Goal: Task Accomplishment & Management: Manage account settings

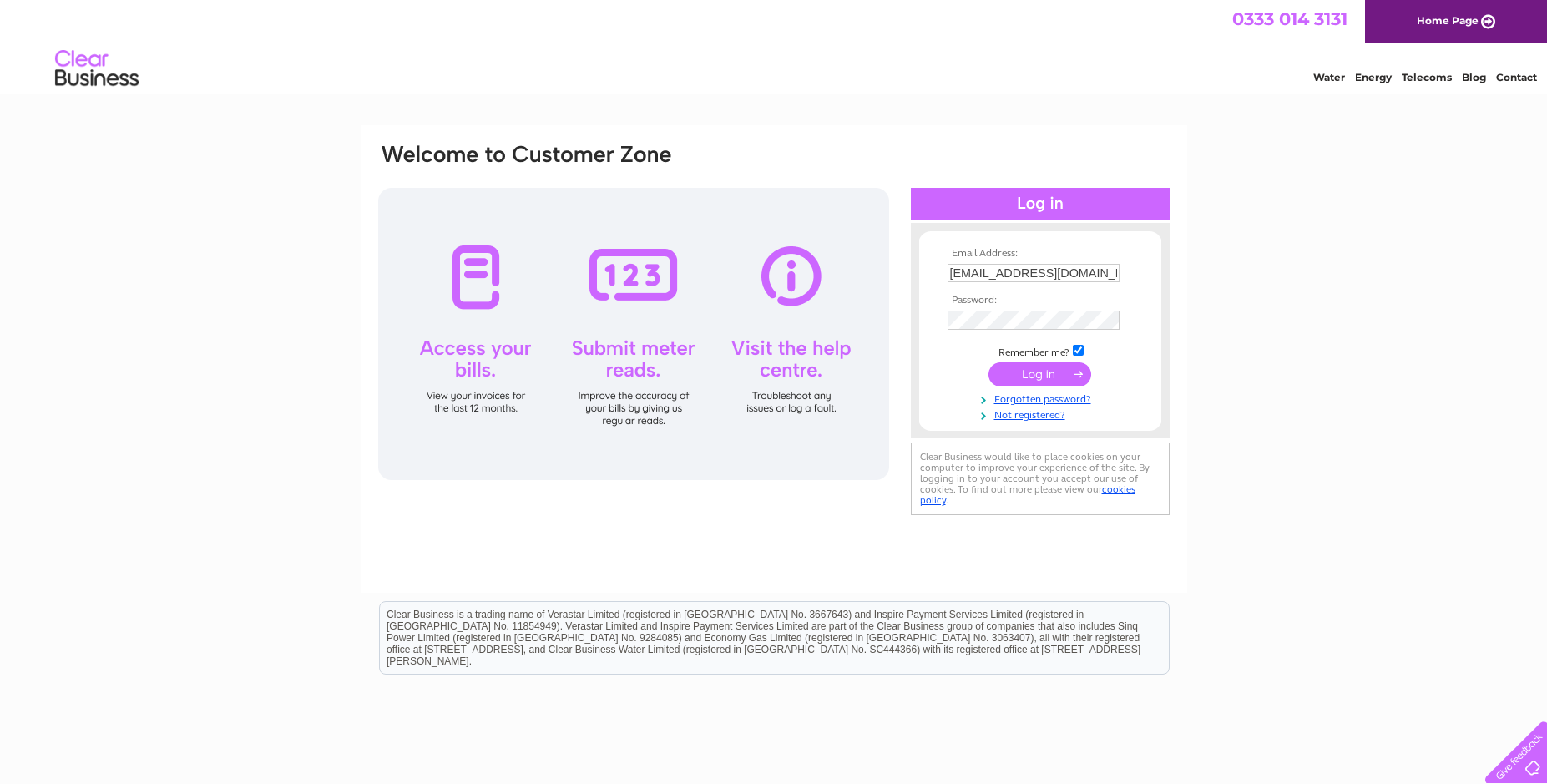
click at [1042, 375] on input "submit" at bounding box center [1040, 374] width 103 height 24
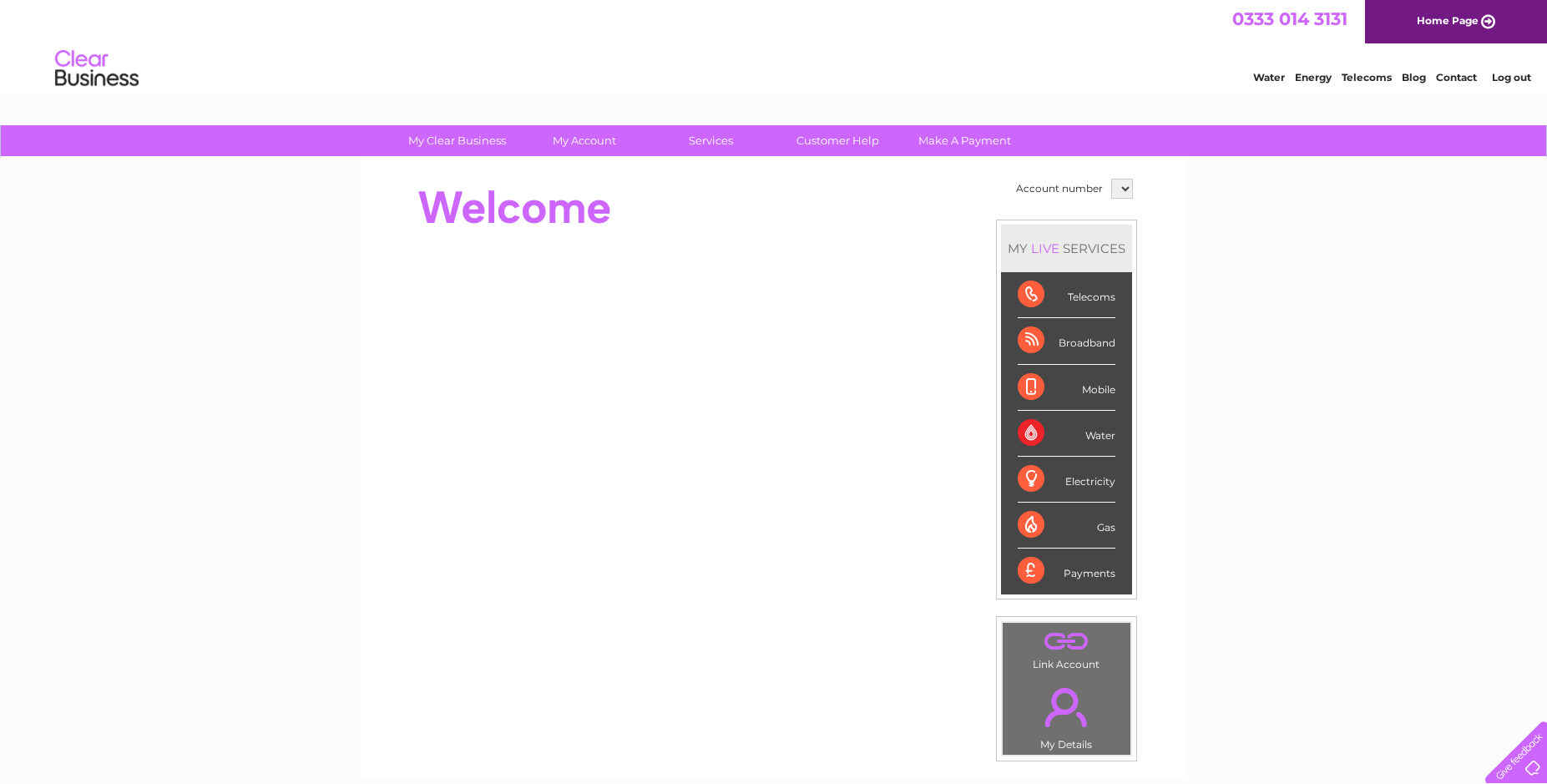
click at [1083, 434] on div "Water" at bounding box center [1066, 434] width 98 height 46
click at [1033, 428] on div "Water" at bounding box center [1066, 434] width 98 height 46
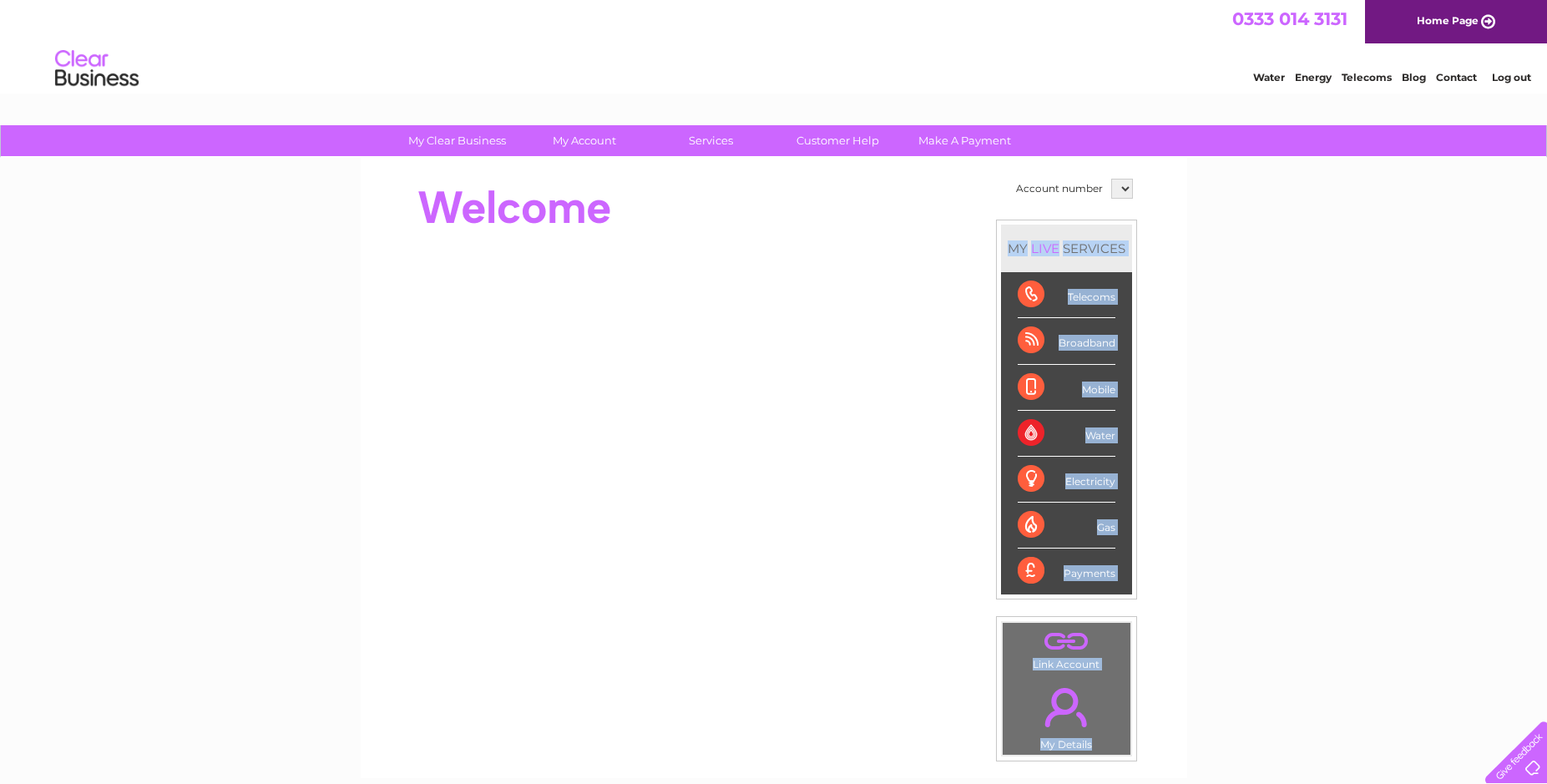
drag, startPoint x: 1534, startPoint y: 127, endPoint x: 1551, endPoint y: 210, distance: 84.7
click at [1546, 210] on html "My Clear Business Login Details My Details My Preferences Link Account My Accou…" at bounding box center [773, 538] width 1547 height 1076
click at [1107, 433] on div "Water" at bounding box center [1066, 434] width 98 height 46
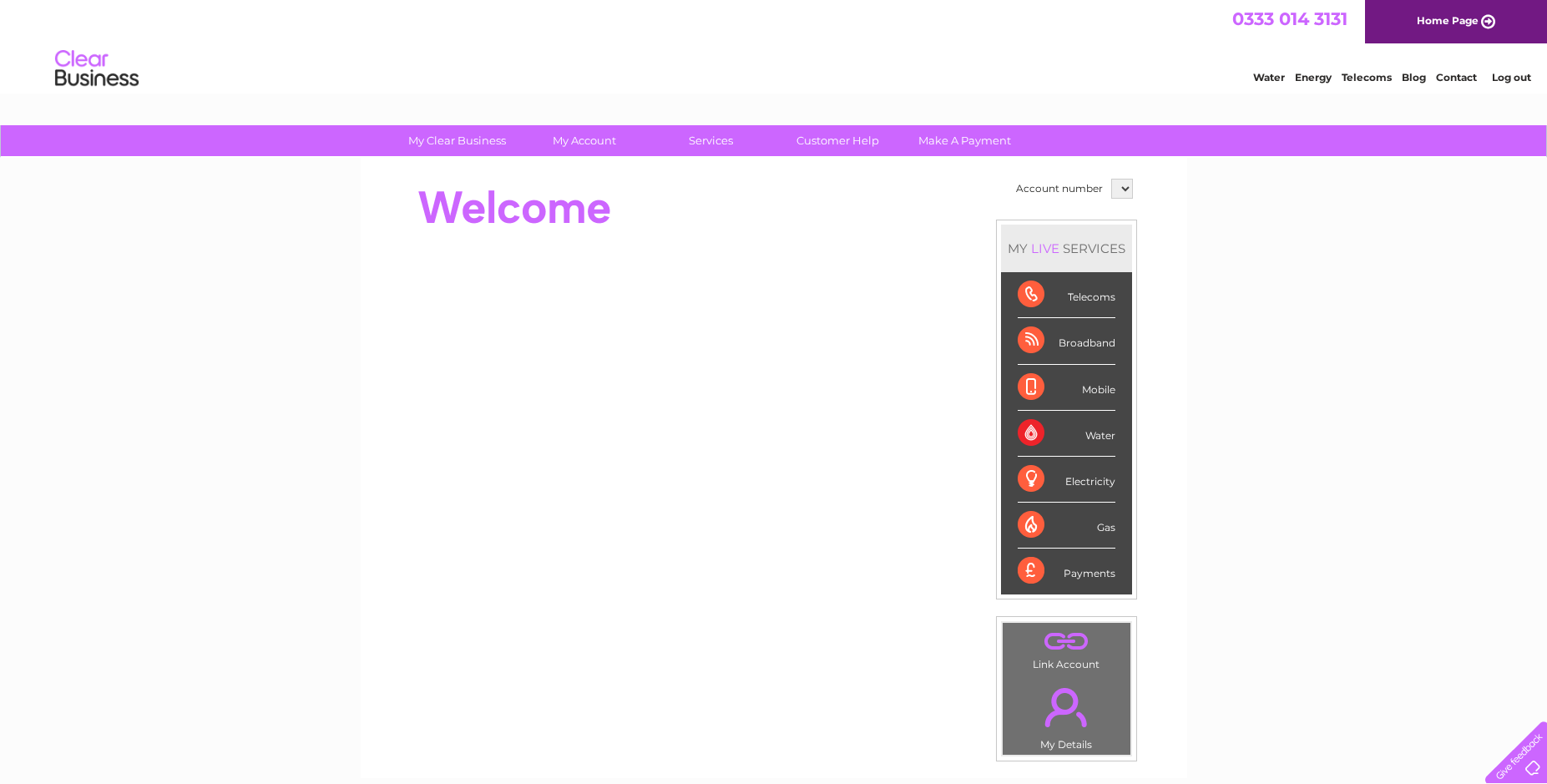
drag, startPoint x: 1543, startPoint y: 286, endPoint x: 1407, endPoint y: 79, distance: 247.7
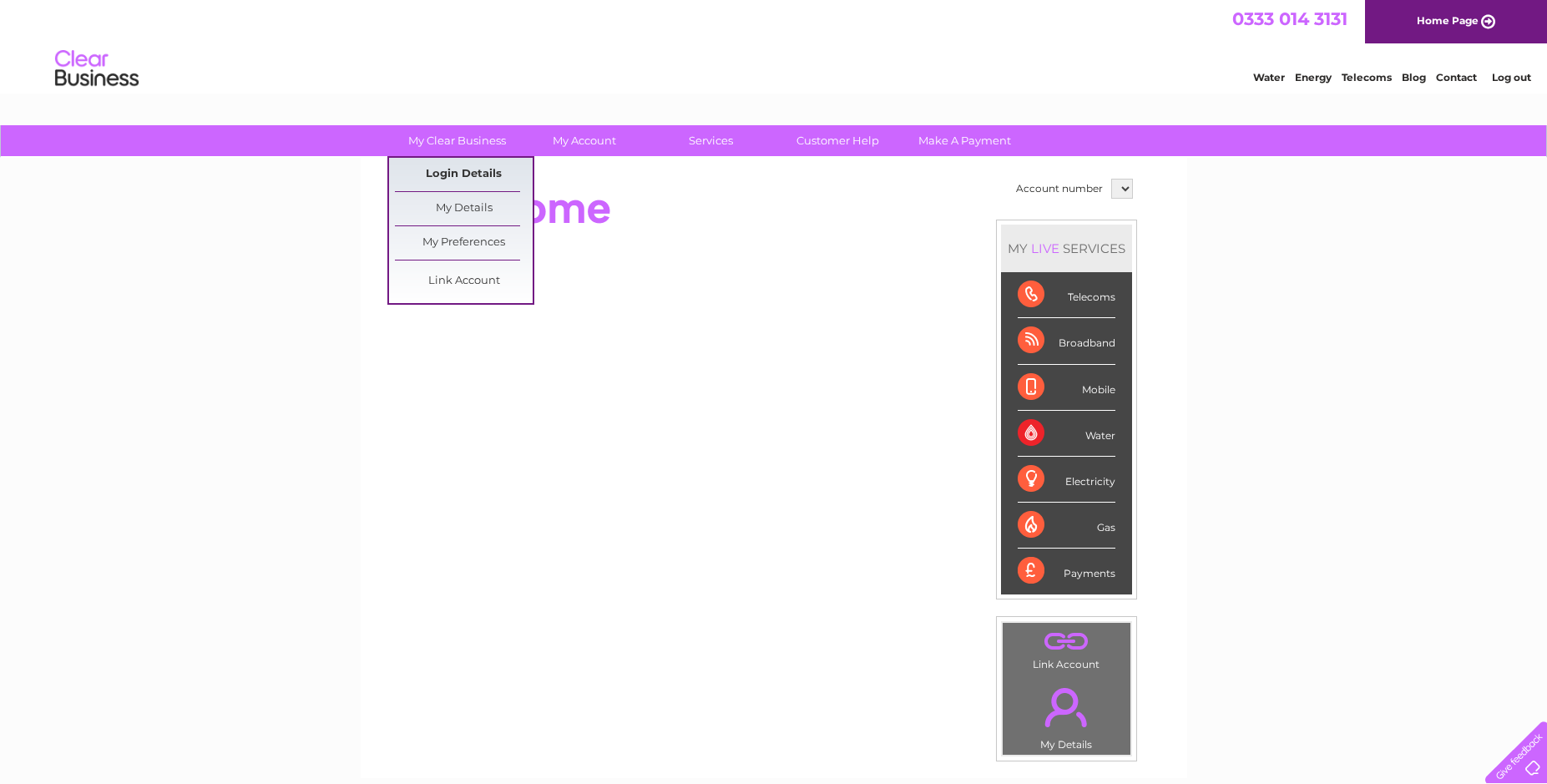
click at [437, 166] on link "Login Details" at bounding box center [463, 174] width 137 height 33
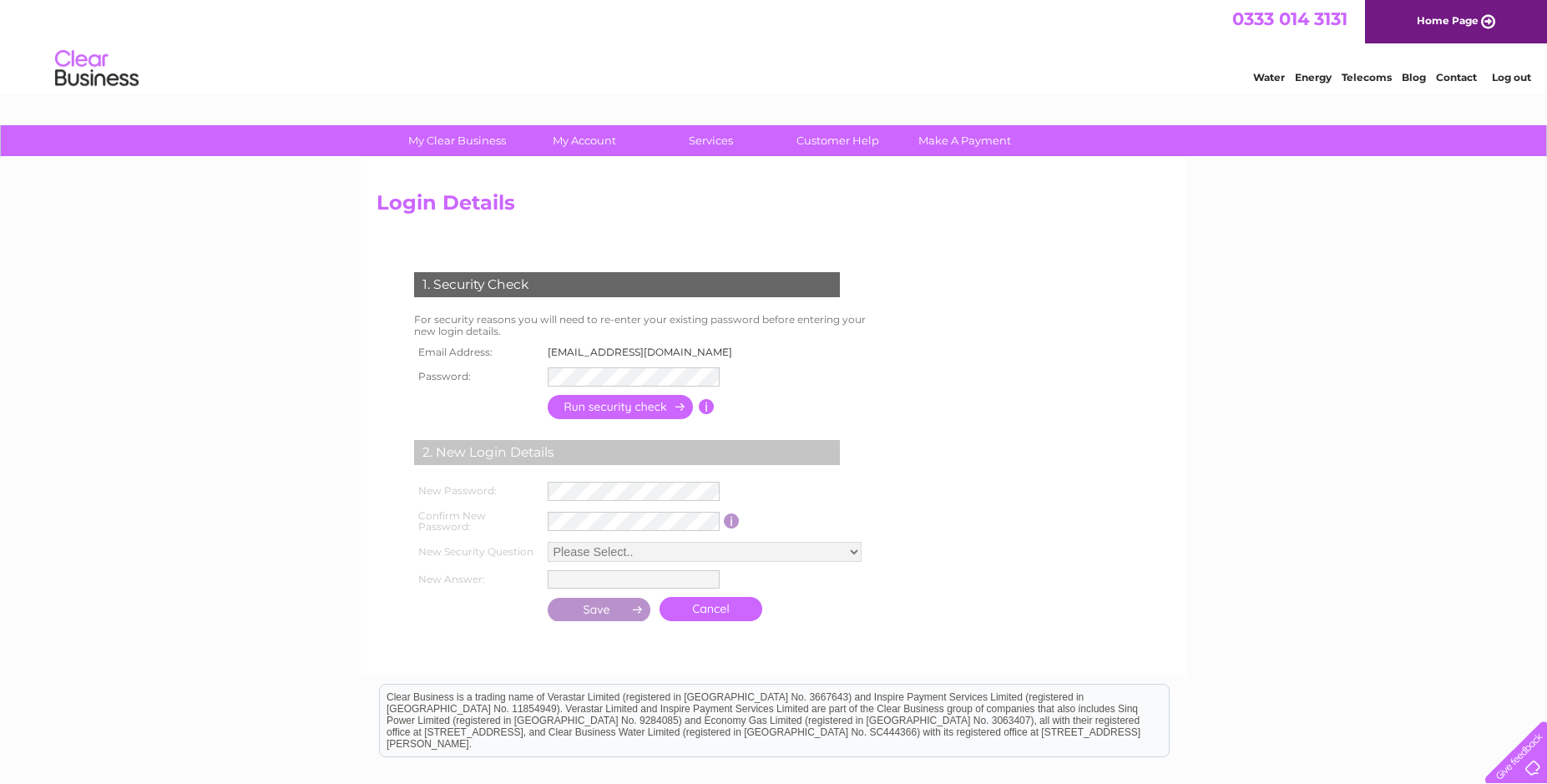
click at [620, 403] on input "button" at bounding box center [620, 406] width 147 height 25
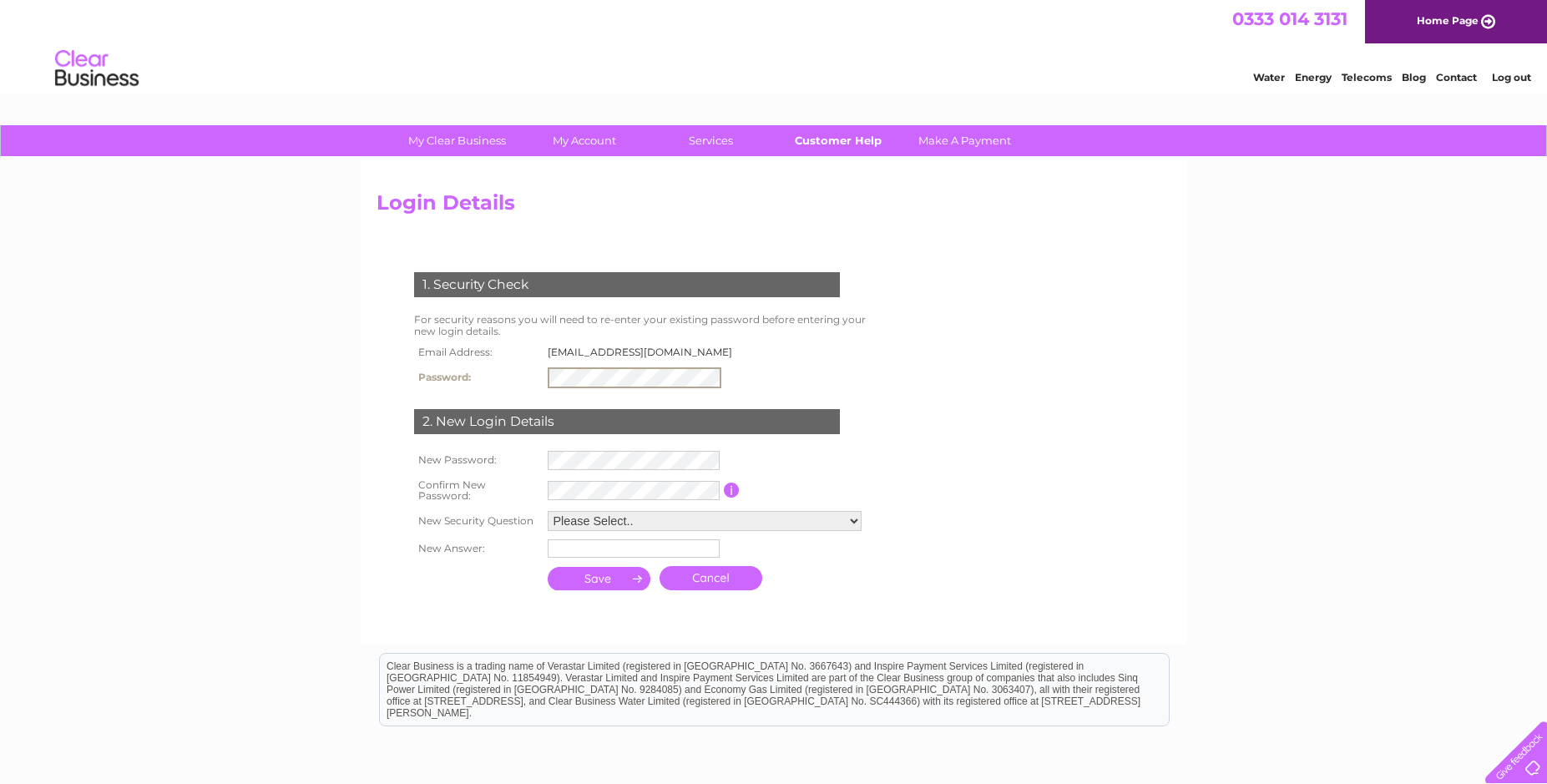
click at [839, 137] on link "Customer Help" at bounding box center [838, 141] width 137 height 31
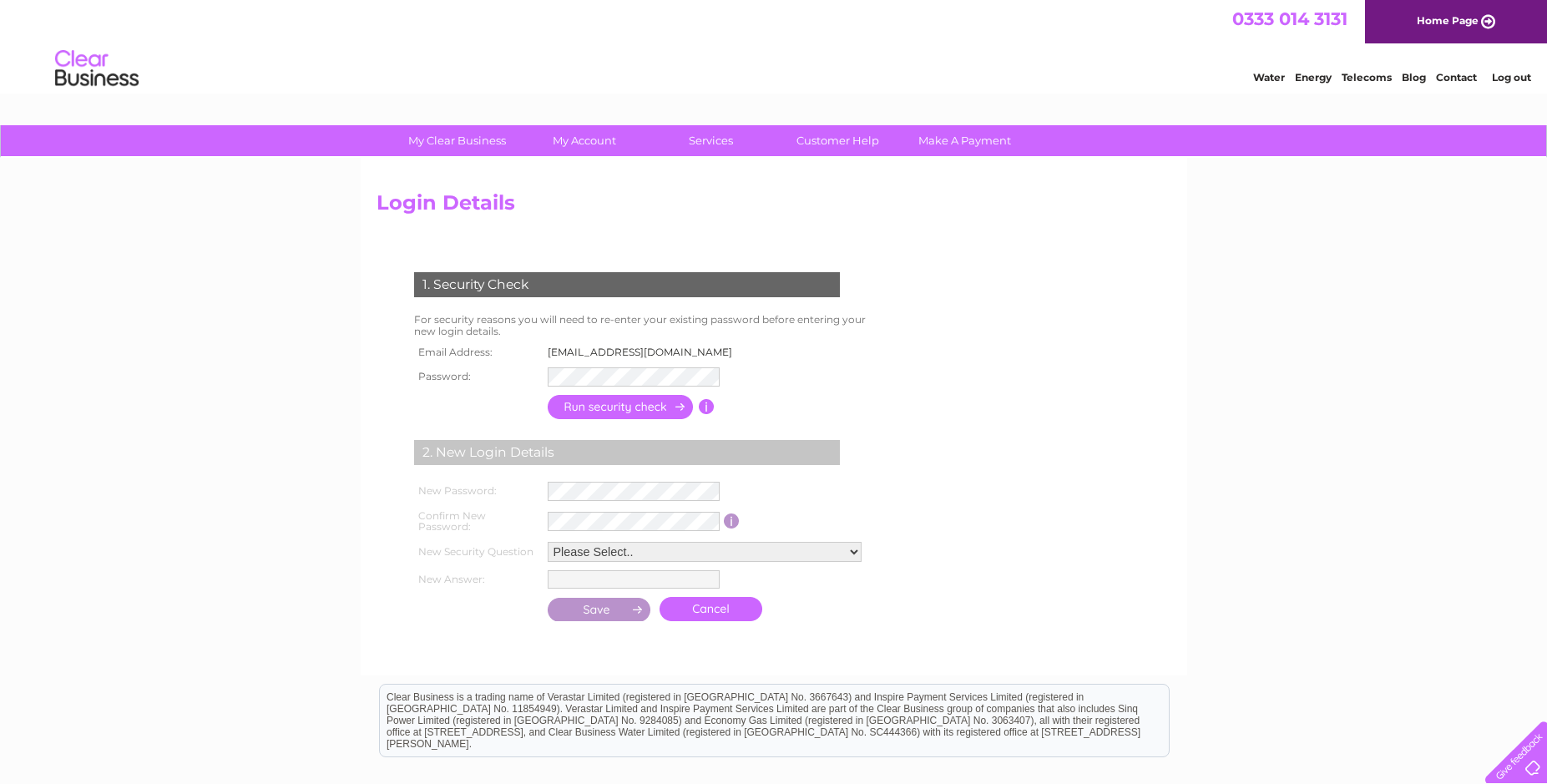
click at [1509, 81] on link "Log out" at bounding box center [1511, 77] width 39 height 13
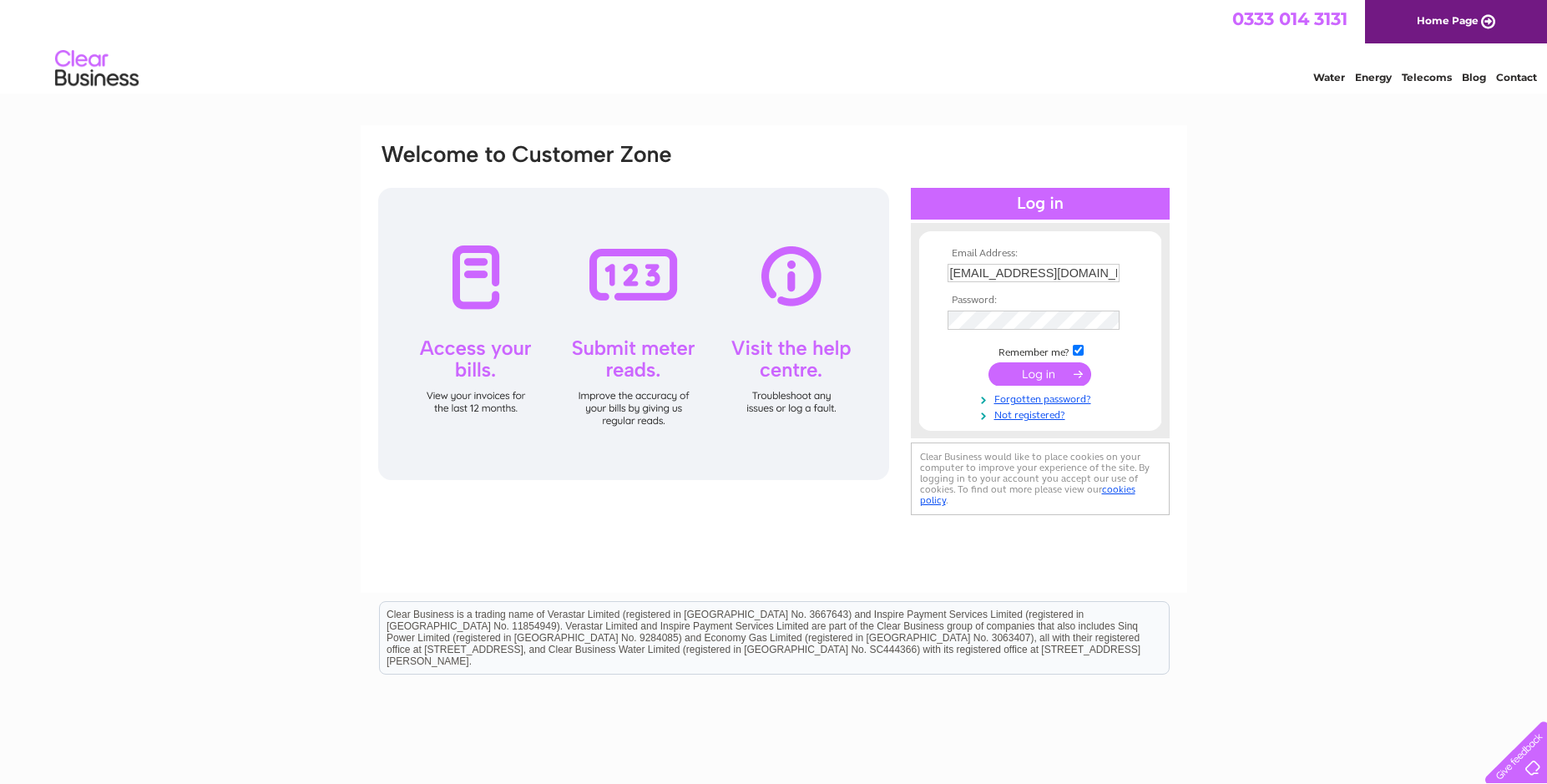
click at [1024, 377] on input "submit" at bounding box center [1040, 374] width 103 height 24
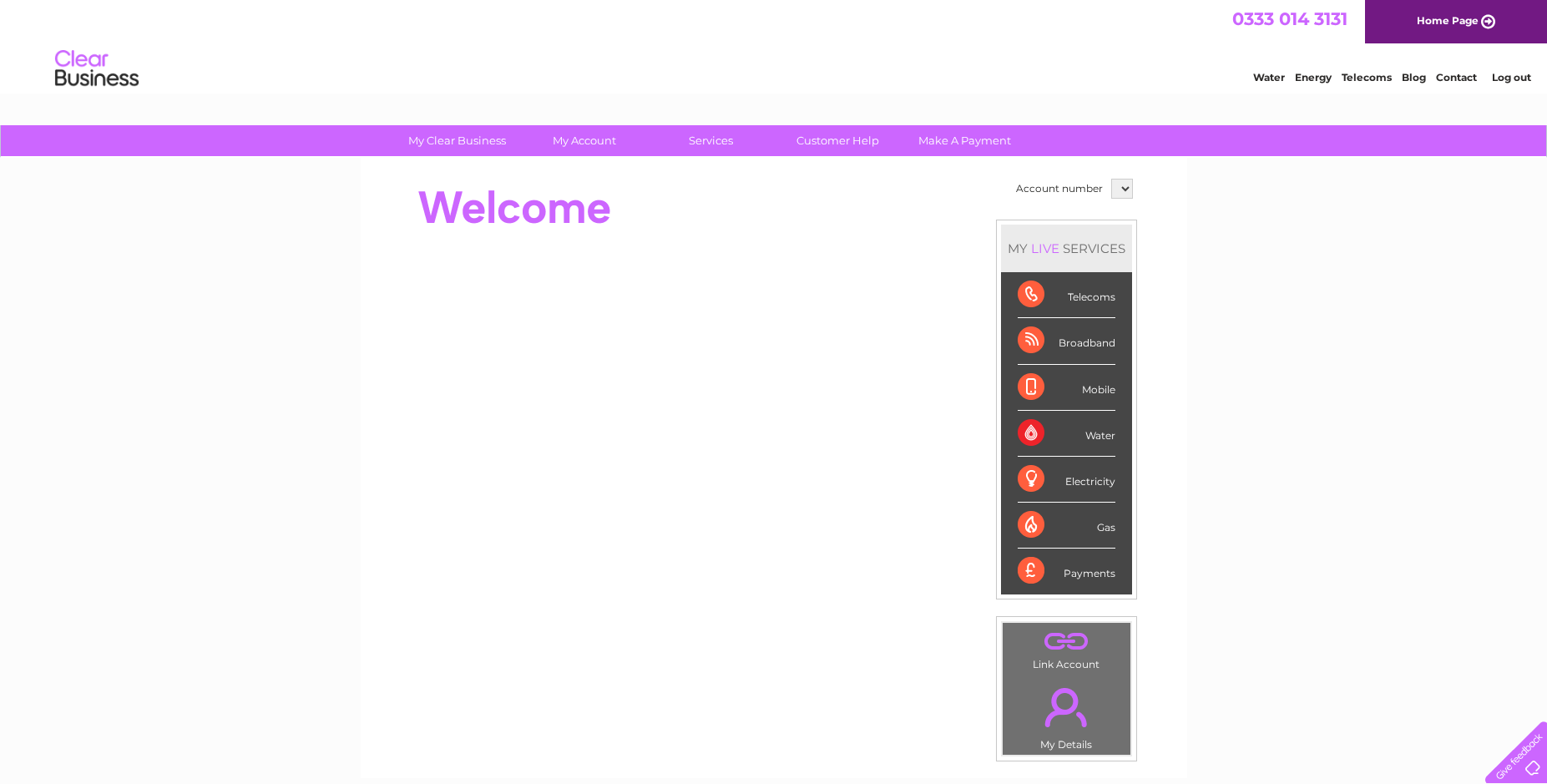
click at [1111, 179] on select at bounding box center [1122, 189] width 22 height 20
click at [1121, 185] on select at bounding box center [1122, 189] width 22 height 20
click at [1111, 179] on select at bounding box center [1122, 189] width 22 height 20
click at [1124, 182] on select at bounding box center [1122, 189] width 22 height 20
click at [1111, 179] on select at bounding box center [1122, 189] width 22 height 20
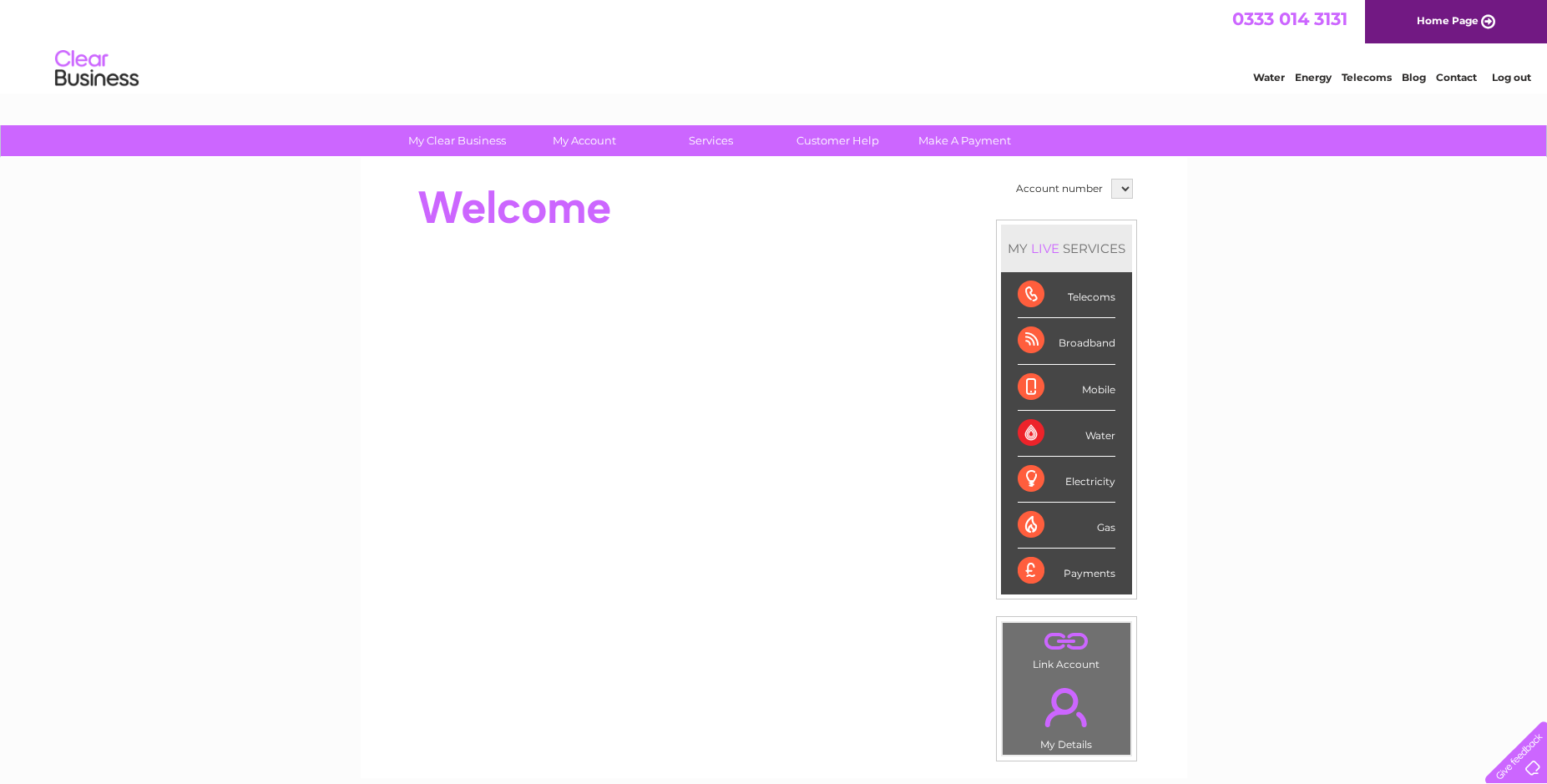
click at [1124, 182] on select at bounding box center [1122, 189] width 22 height 20
click at [1111, 179] on select at bounding box center [1122, 189] width 22 height 20
click at [1124, 182] on select at bounding box center [1122, 189] width 22 height 20
click at [1111, 179] on select at bounding box center [1122, 189] width 22 height 20
click at [581, 137] on link "My Account" at bounding box center [584, 141] width 137 height 31
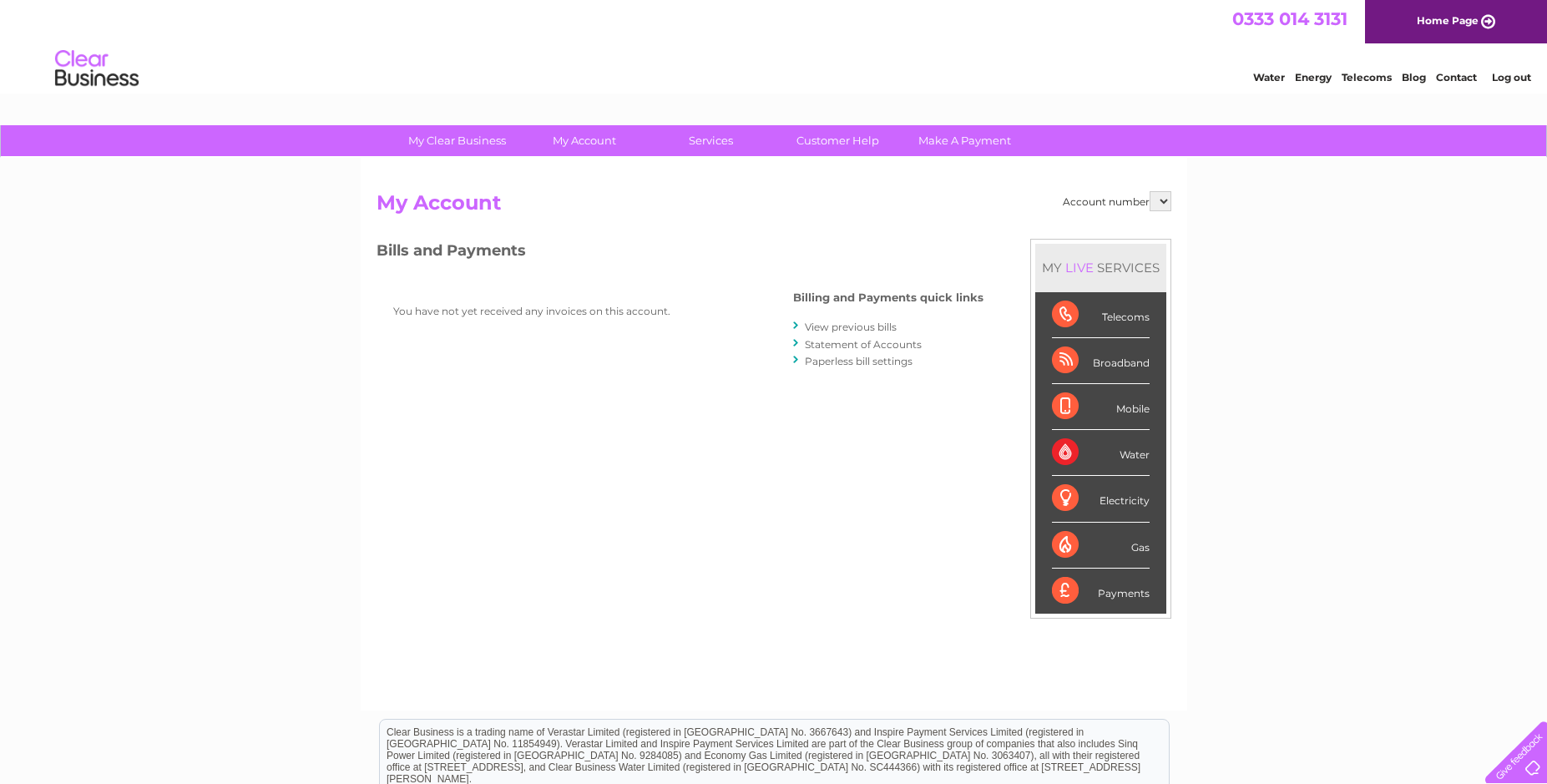
click at [873, 328] on link "View previous bills" at bounding box center [850, 327] width 92 height 13
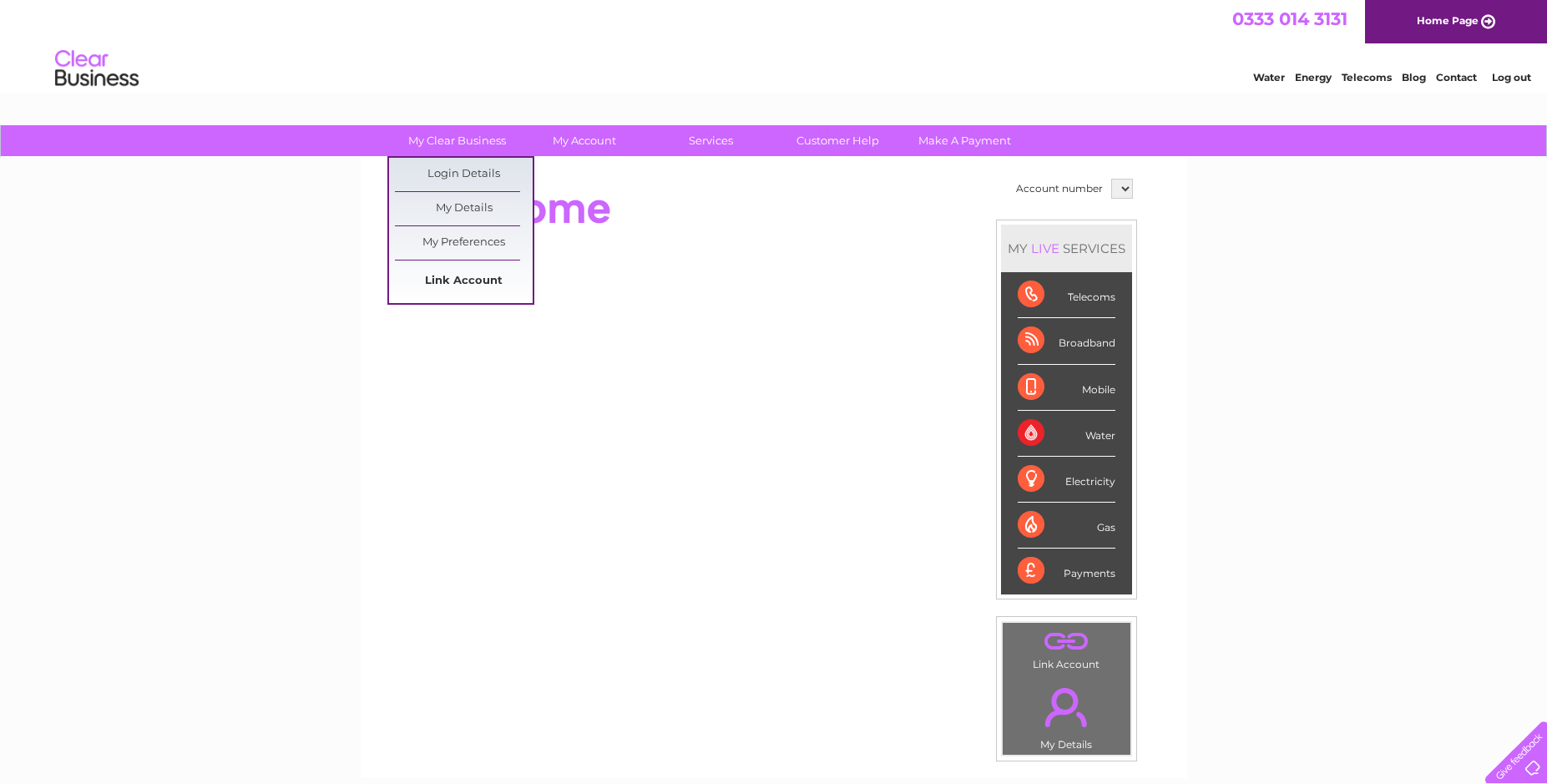
click at [460, 278] on link "Link Account" at bounding box center [463, 281] width 137 height 33
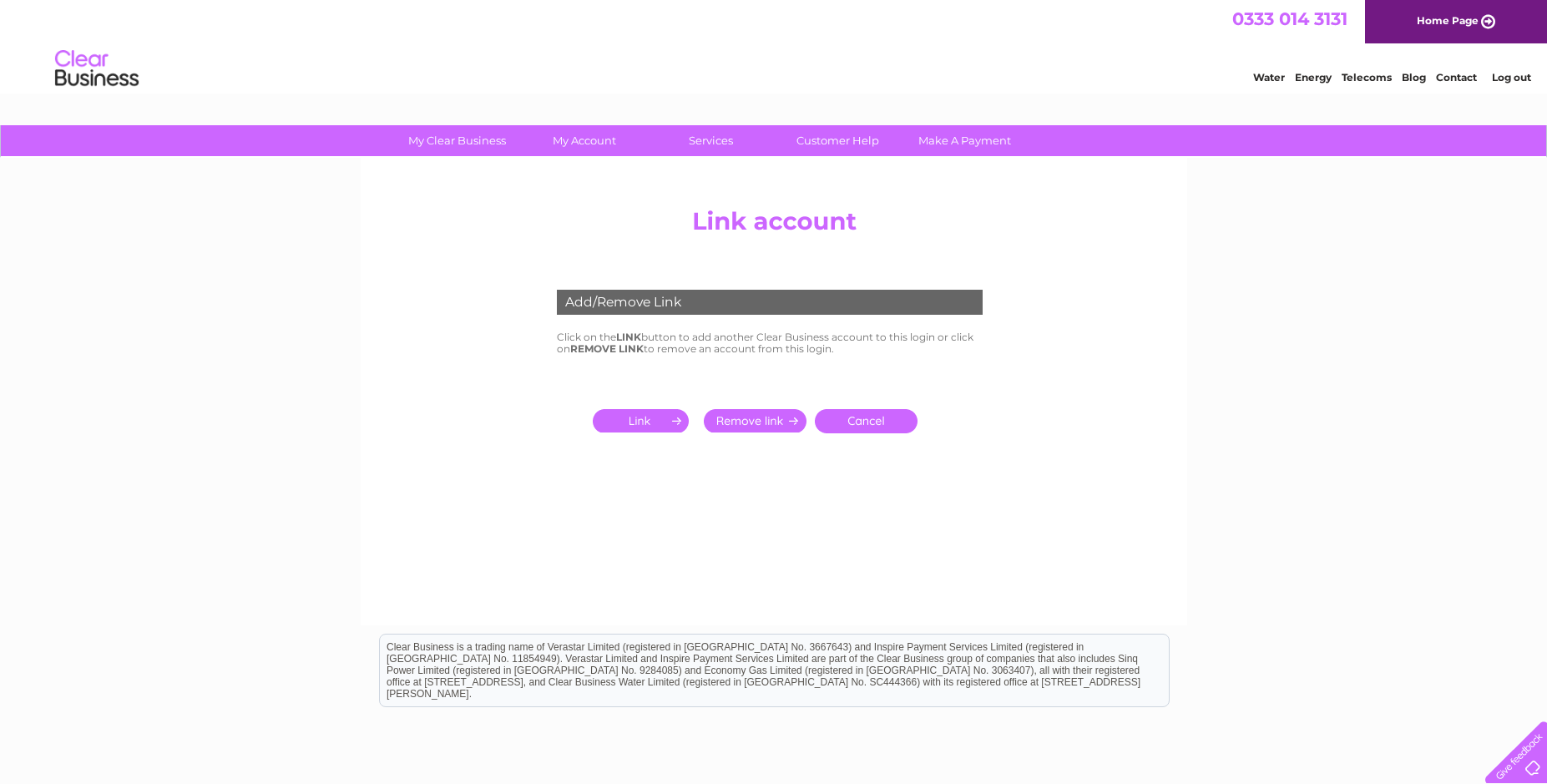
click at [639, 425] on input "submit" at bounding box center [643, 421] width 103 height 24
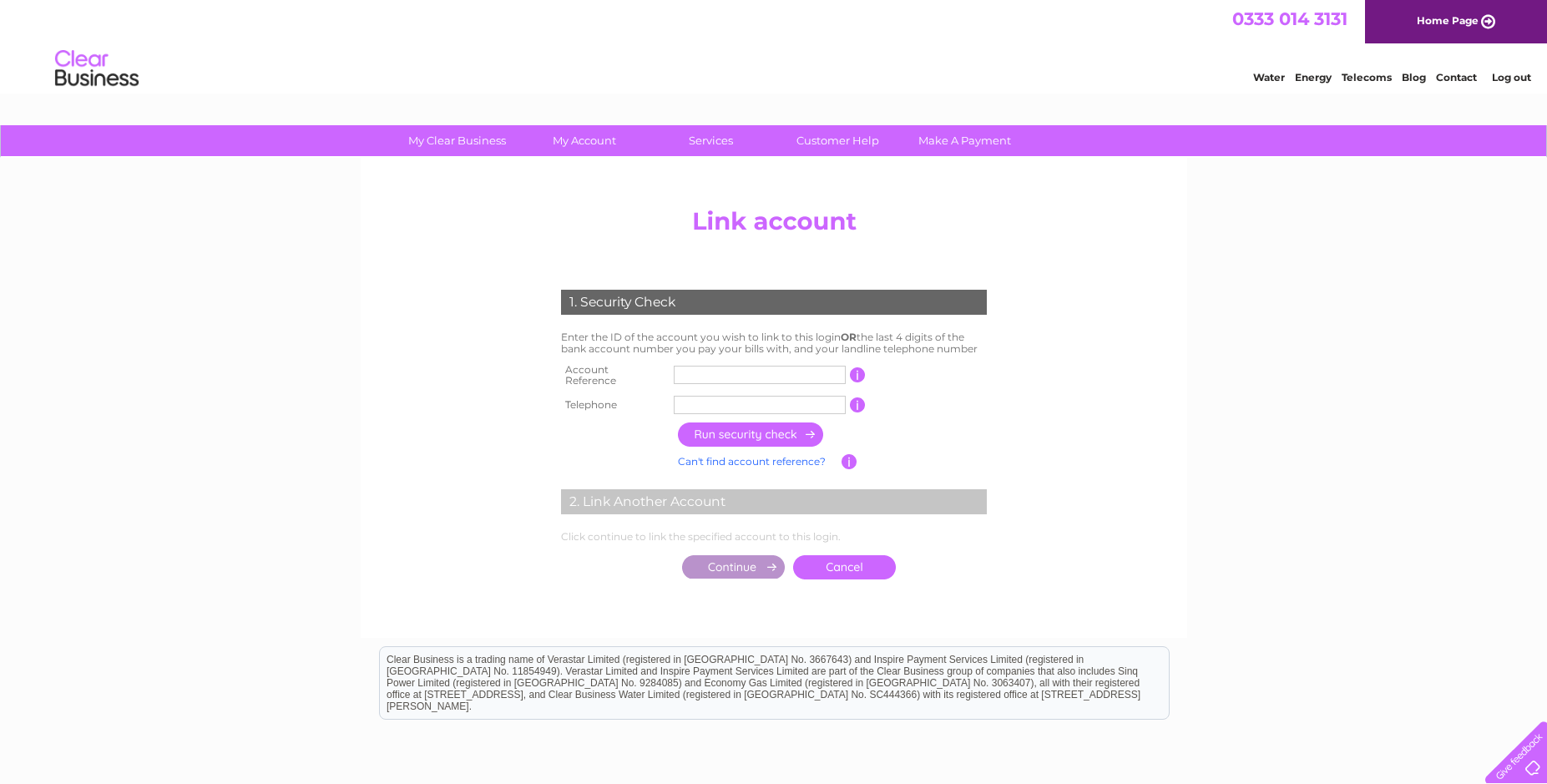
click at [726, 376] on input "text" at bounding box center [759, 375] width 172 height 19
type input "1119925"
click at [714, 395] on input "text" at bounding box center [759, 405] width 172 height 19
click at [736, 429] on input "button" at bounding box center [751, 434] width 147 height 25
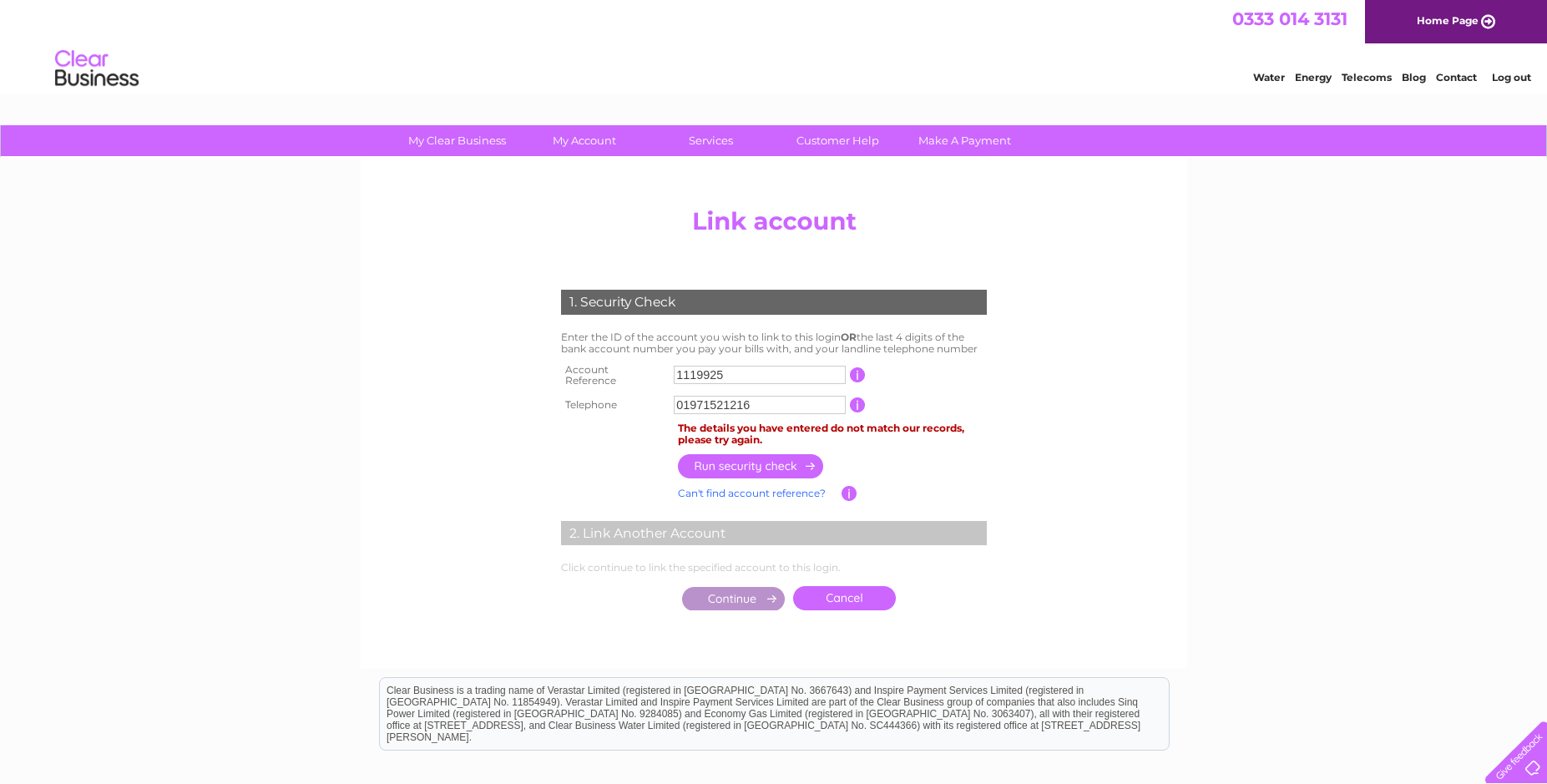
drag, startPoint x: 770, startPoint y: 401, endPoint x: 625, endPoint y: 404, distance: 145.0
click at [674, 404] on input "01971521216" at bounding box center [759, 405] width 172 height 19
type input "07774466812"
click at [734, 459] on input "button" at bounding box center [751, 466] width 147 height 25
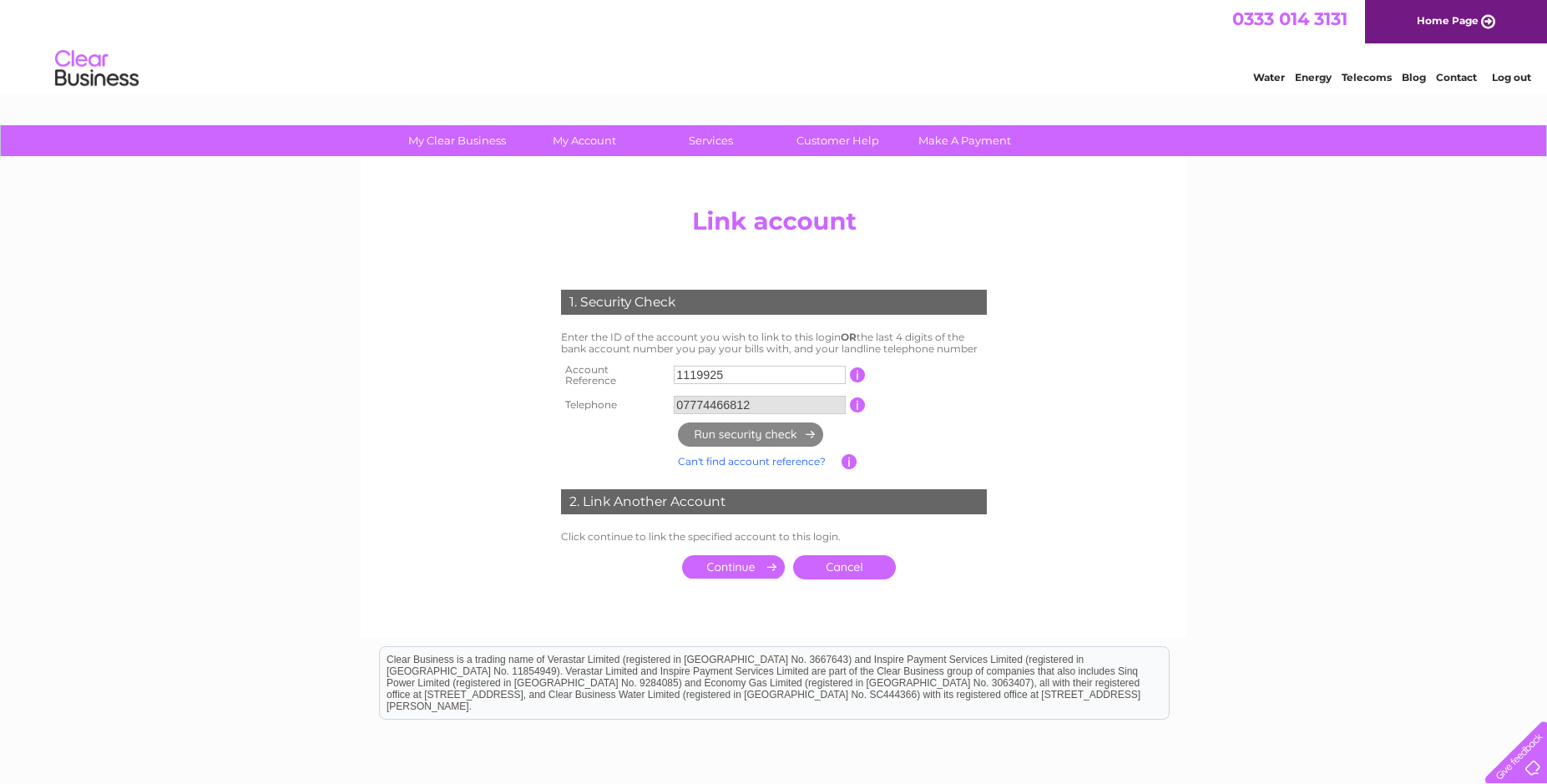
click at [728, 558] on input "submit" at bounding box center [733, 567] width 103 height 24
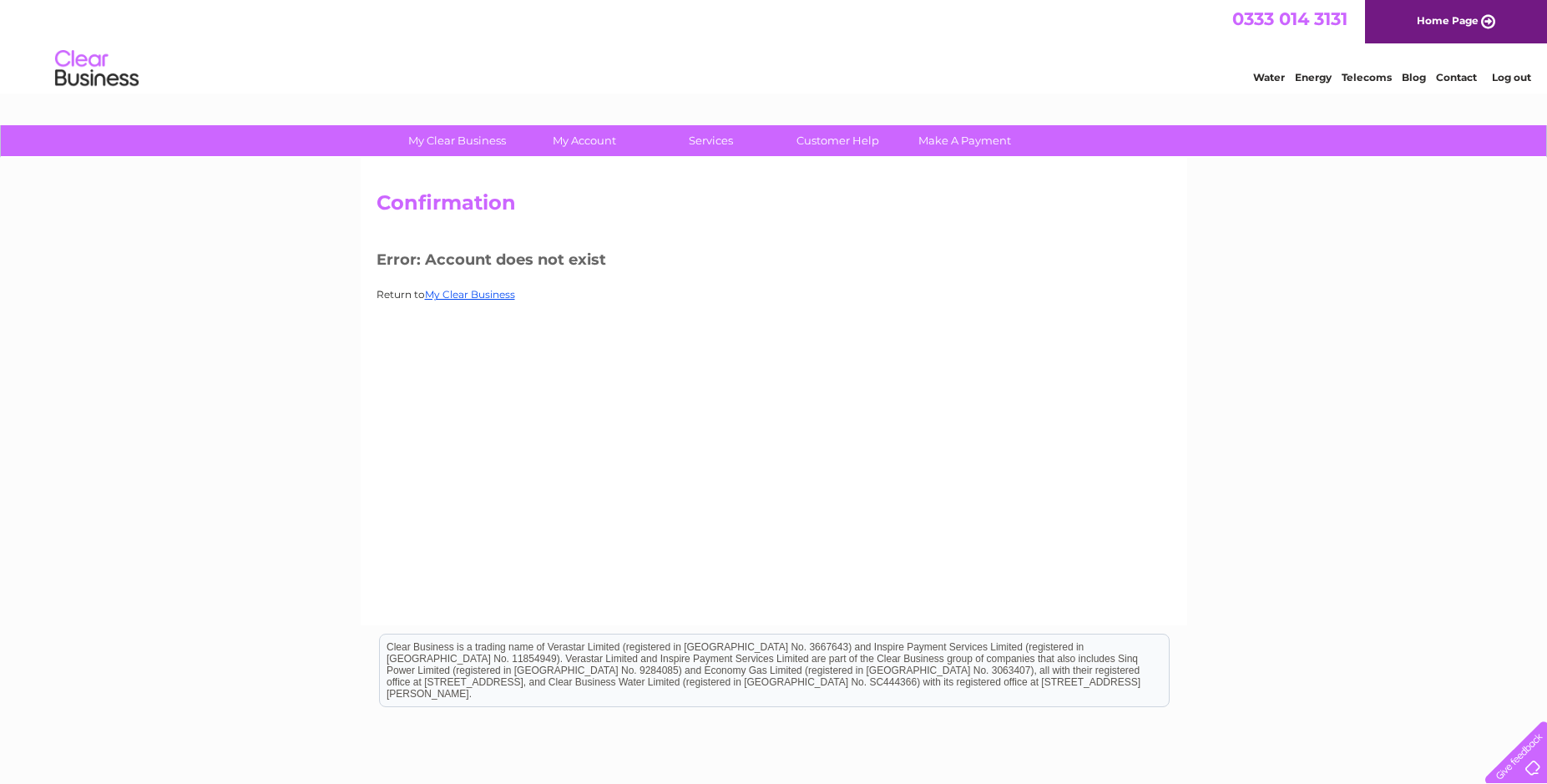
click at [771, 96] on div "Water Energy Telecoms Blog Contact Log out" at bounding box center [773, 70] width 1547 height 54
drag, startPoint x: 798, startPoint y: 101, endPoint x: 1074, endPoint y: -21, distance: 301.8
click at [1074, 0] on html "0333 014 3131 Home Page Water Energy Telecoms Blog Contact Log out" at bounding box center [773, 48] width 1547 height 98
click at [482, 291] on link "My Clear Business" at bounding box center [470, 294] width 90 height 13
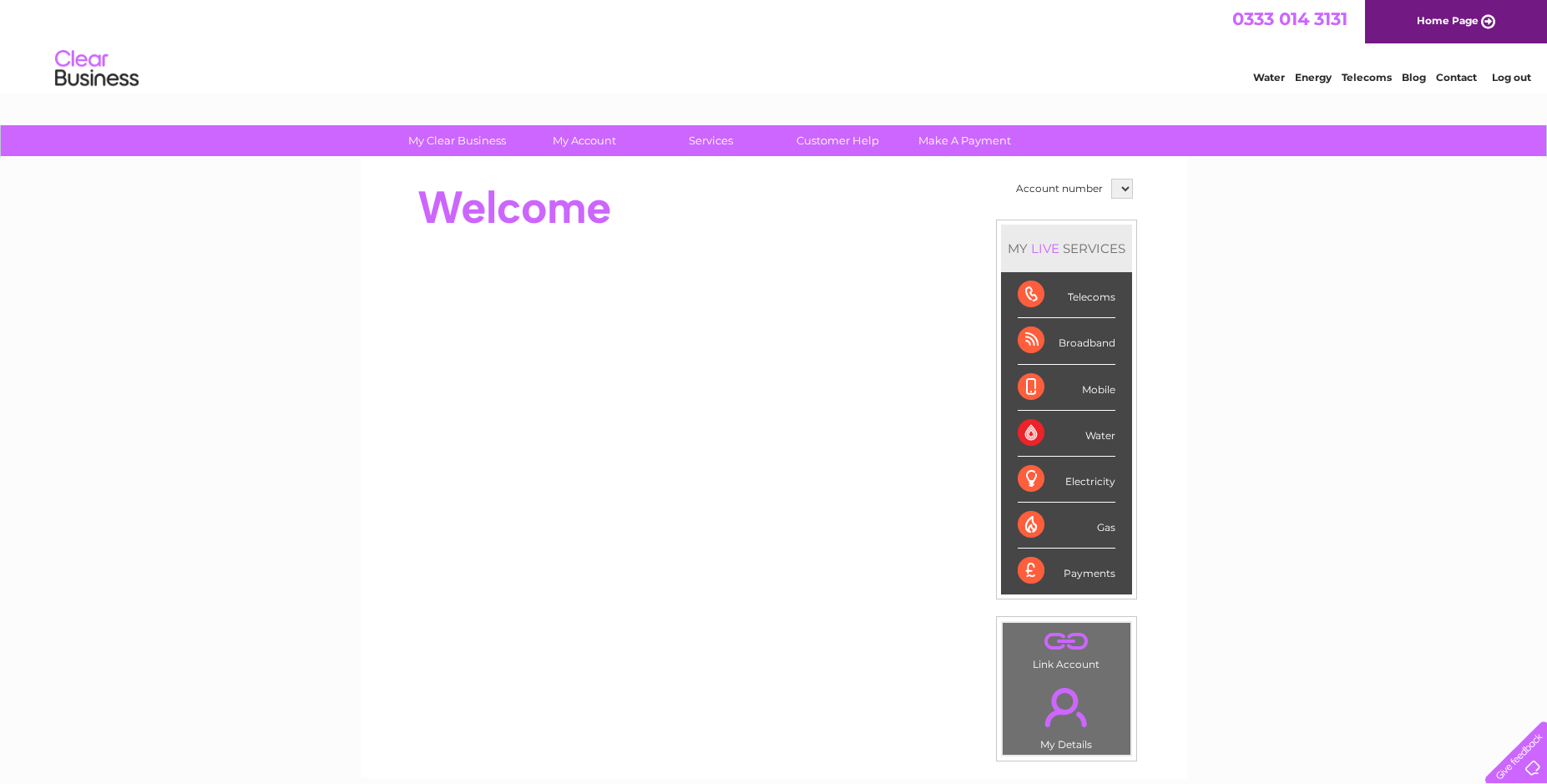
click at [1111, 179] on select at bounding box center [1122, 189] width 22 height 20
click at [453, 140] on link "My Clear Business" at bounding box center [457, 141] width 137 height 31
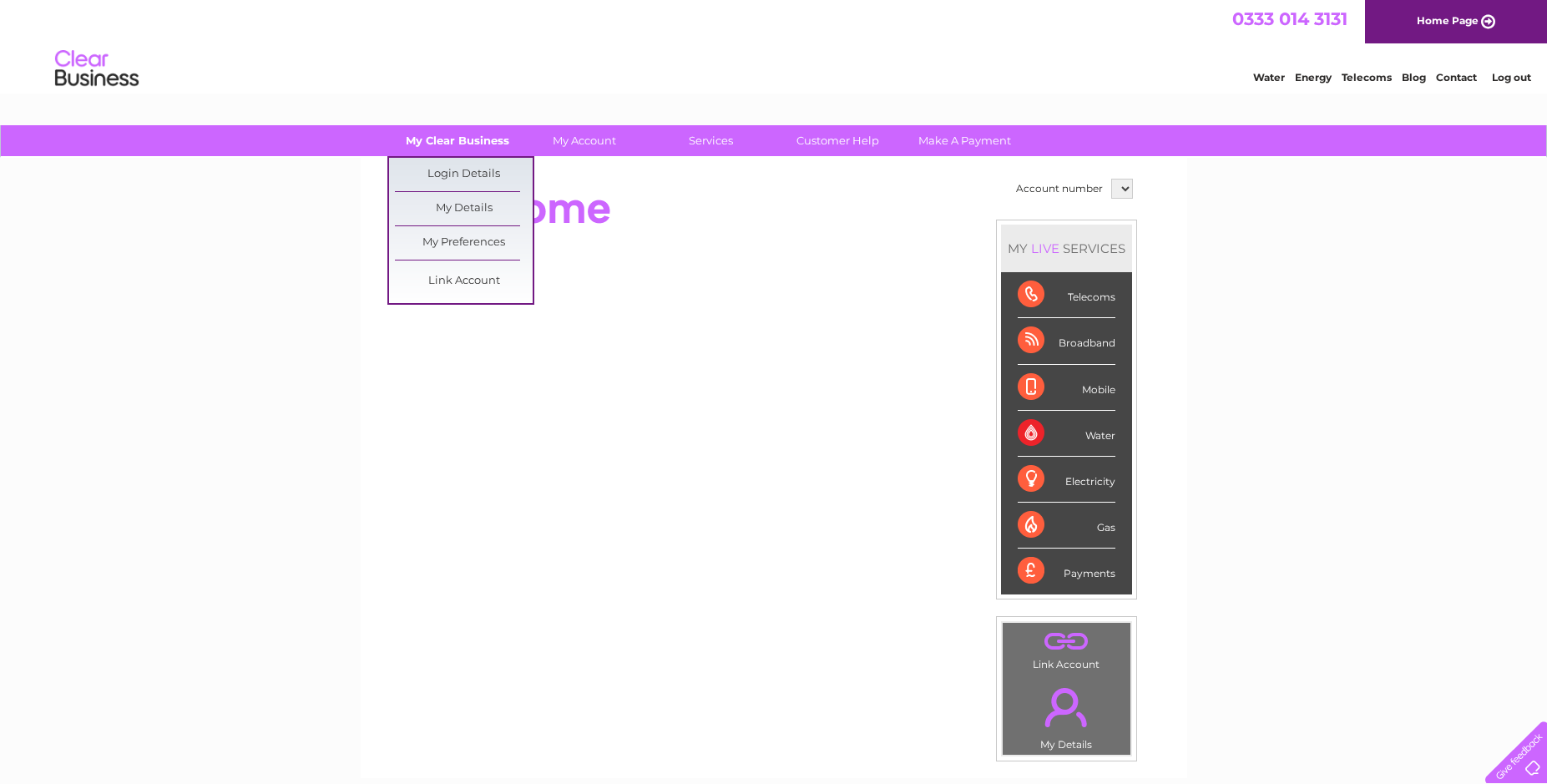
click at [447, 137] on link "My Clear Business" at bounding box center [457, 141] width 137 height 31
click at [465, 205] on link "My Details" at bounding box center [463, 208] width 137 height 33
click at [465, 240] on link "My Preferences" at bounding box center [463, 243] width 137 height 33
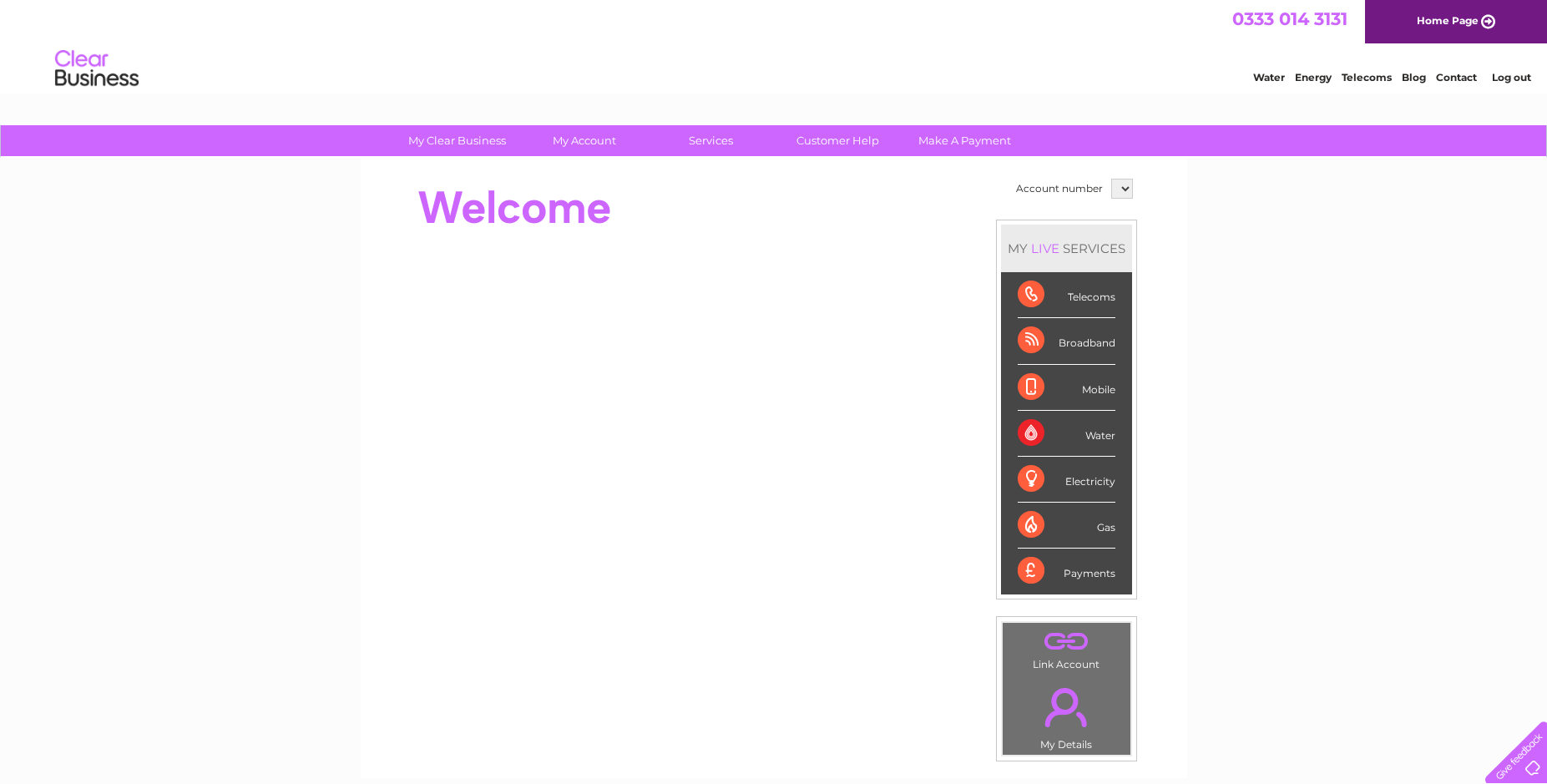
click at [1368, 449] on div "My Clear Business Login Details My Details My Preferences Link Account My Accou…" at bounding box center [773, 595] width 1547 height 938
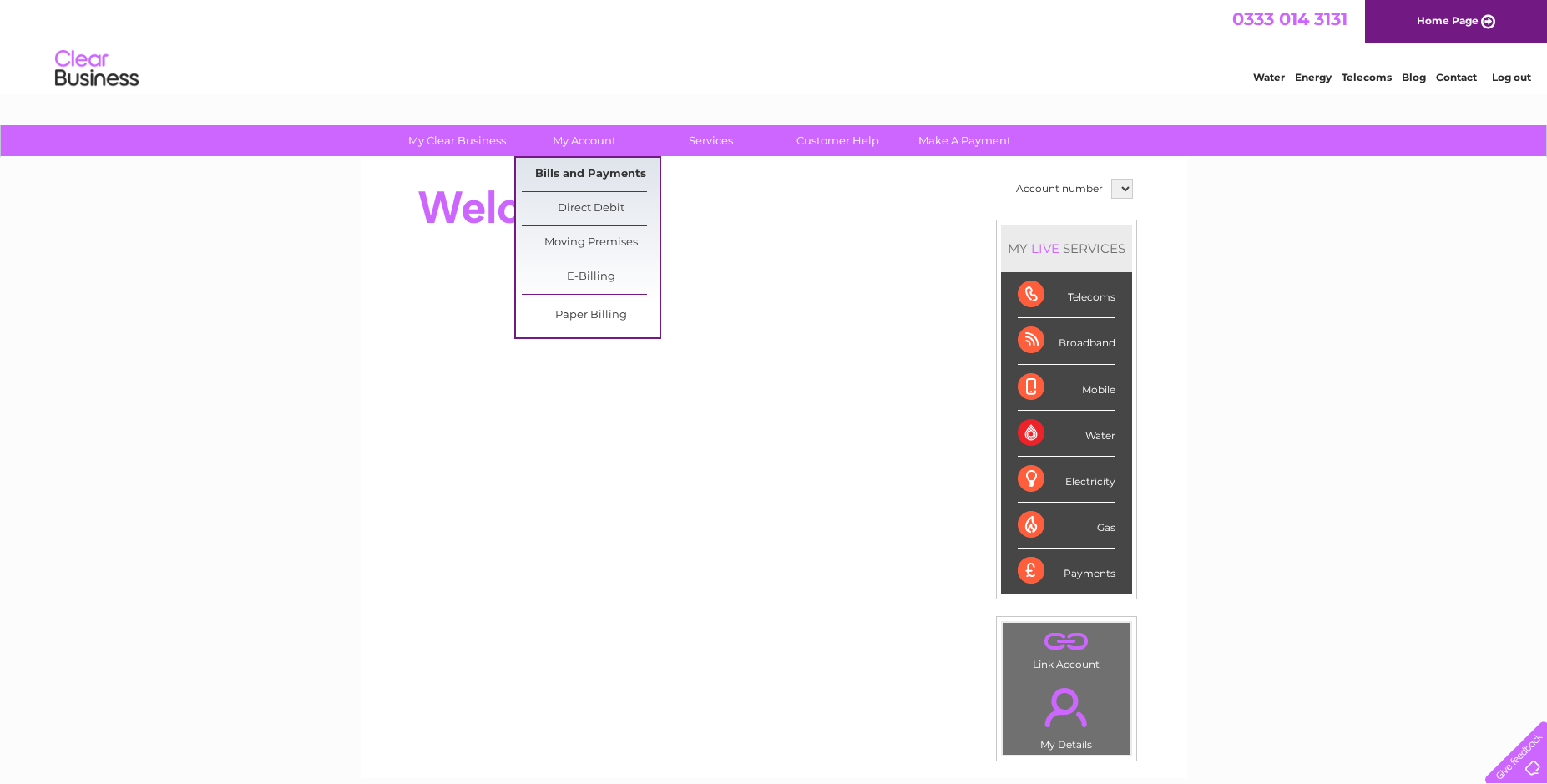
click at [586, 168] on link "Bills and Payments" at bounding box center [591, 174] width 137 height 33
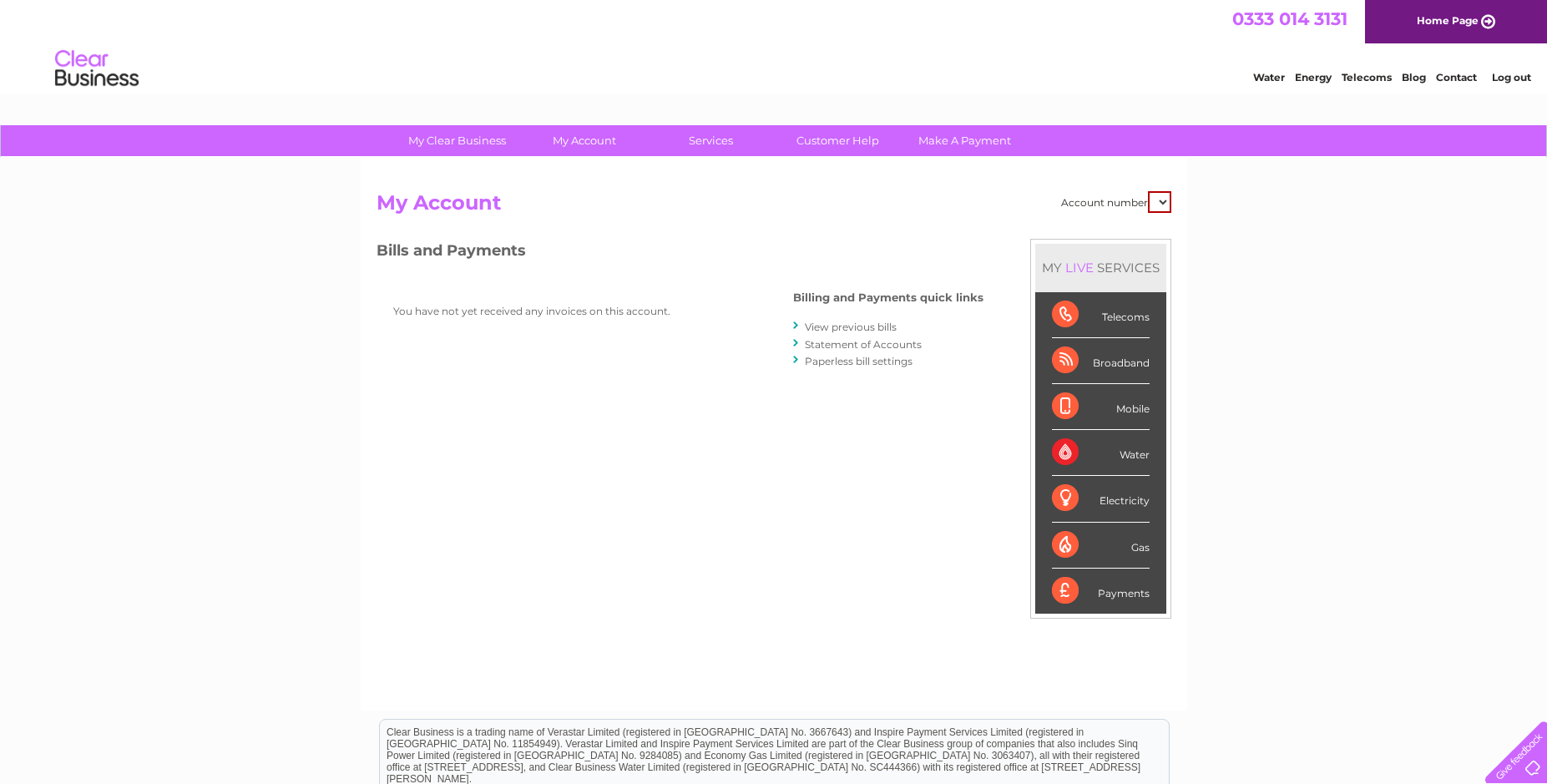
click at [857, 345] on link "Statement of Accounts" at bounding box center [863, 344] width 117 height 13
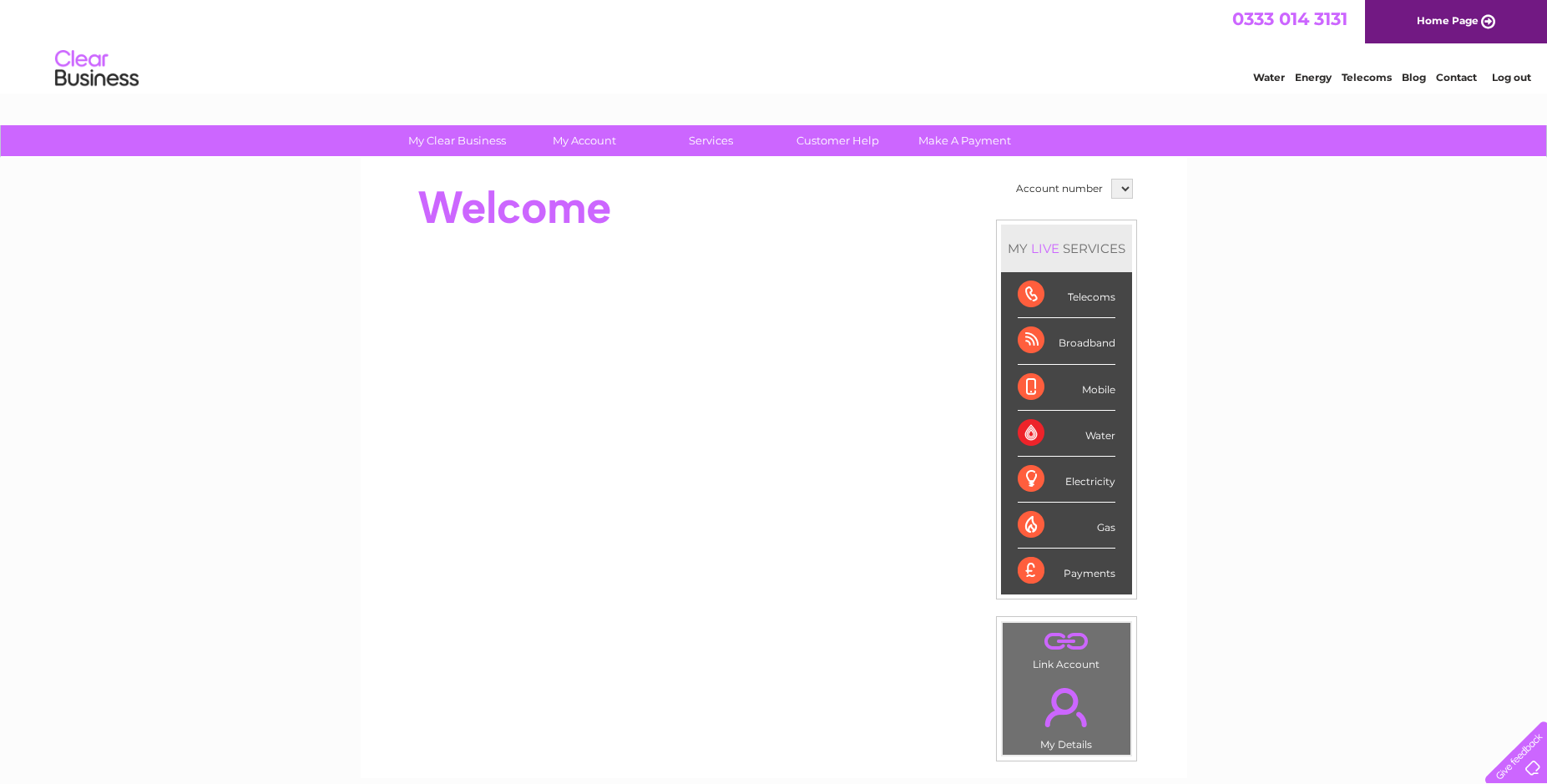
click at [1111, 179] on select at bounding box center [1122, 189] width 22 height 20
click at [575, 134] on link "My Account" at bounding box center [584, 141] width 137 height 31
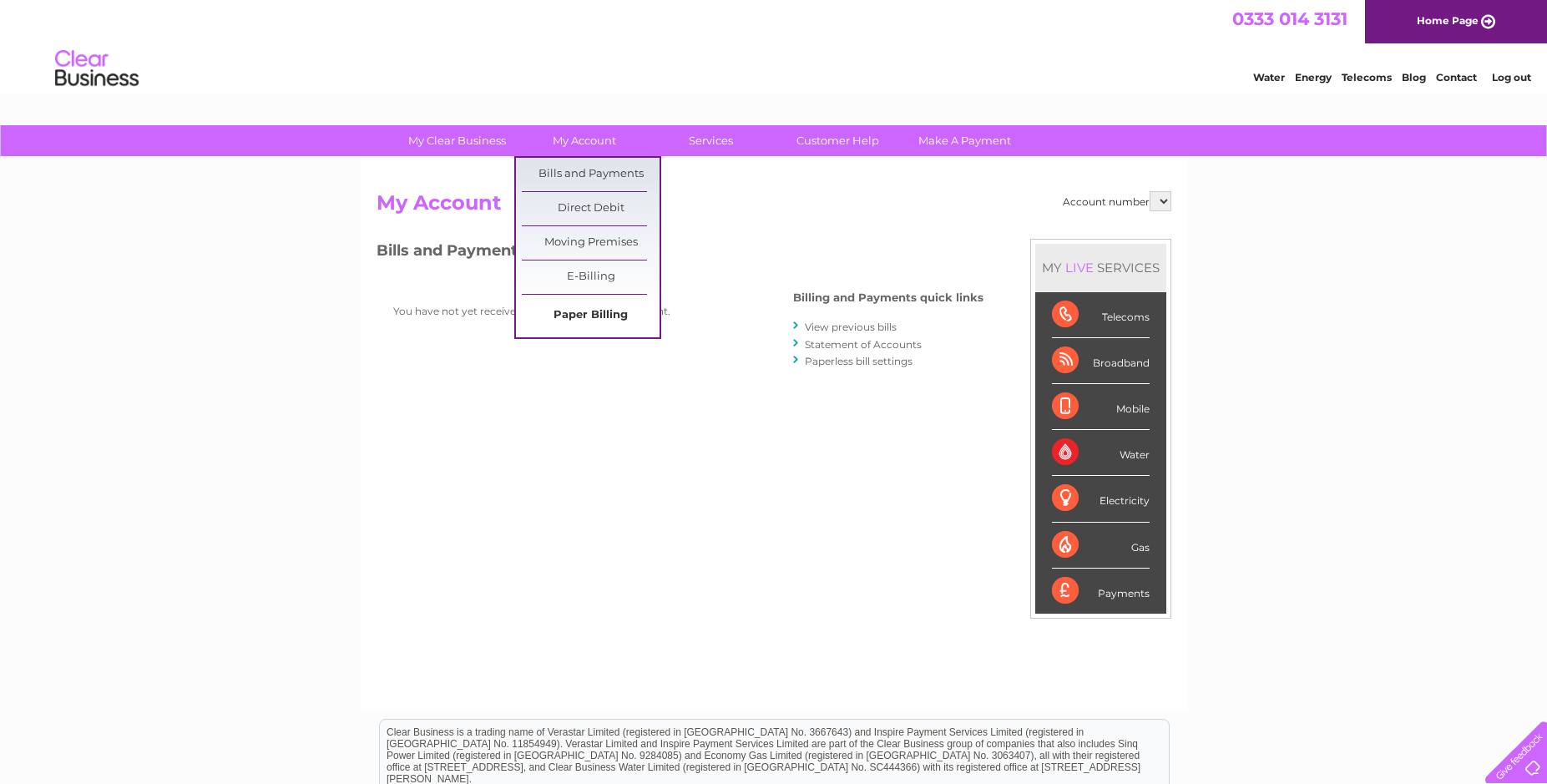
click at [599, 313] on link "Paper Billing" at bounding box center [591, 315] width 137 height 33
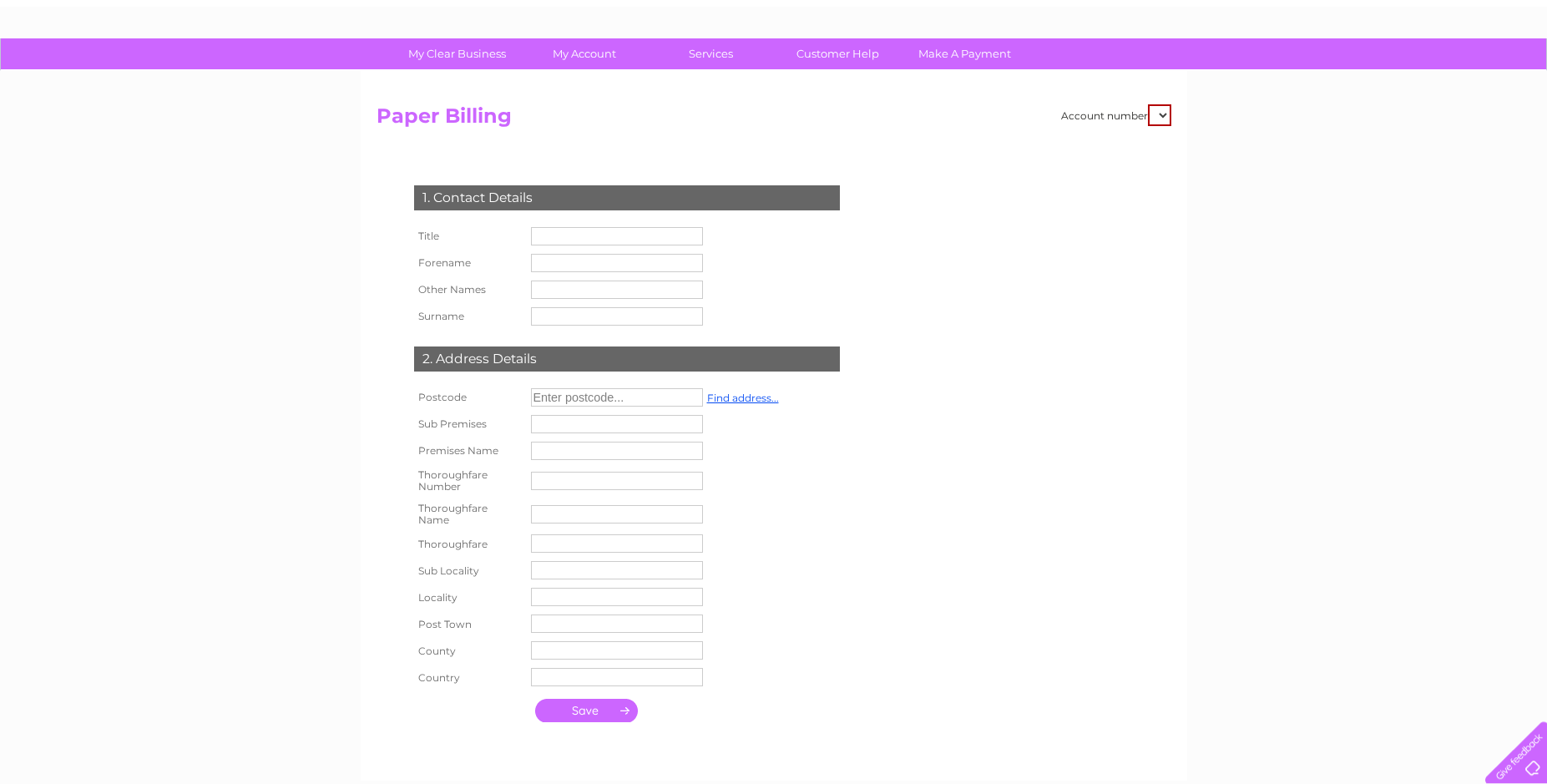
scroll to position [80, 0]
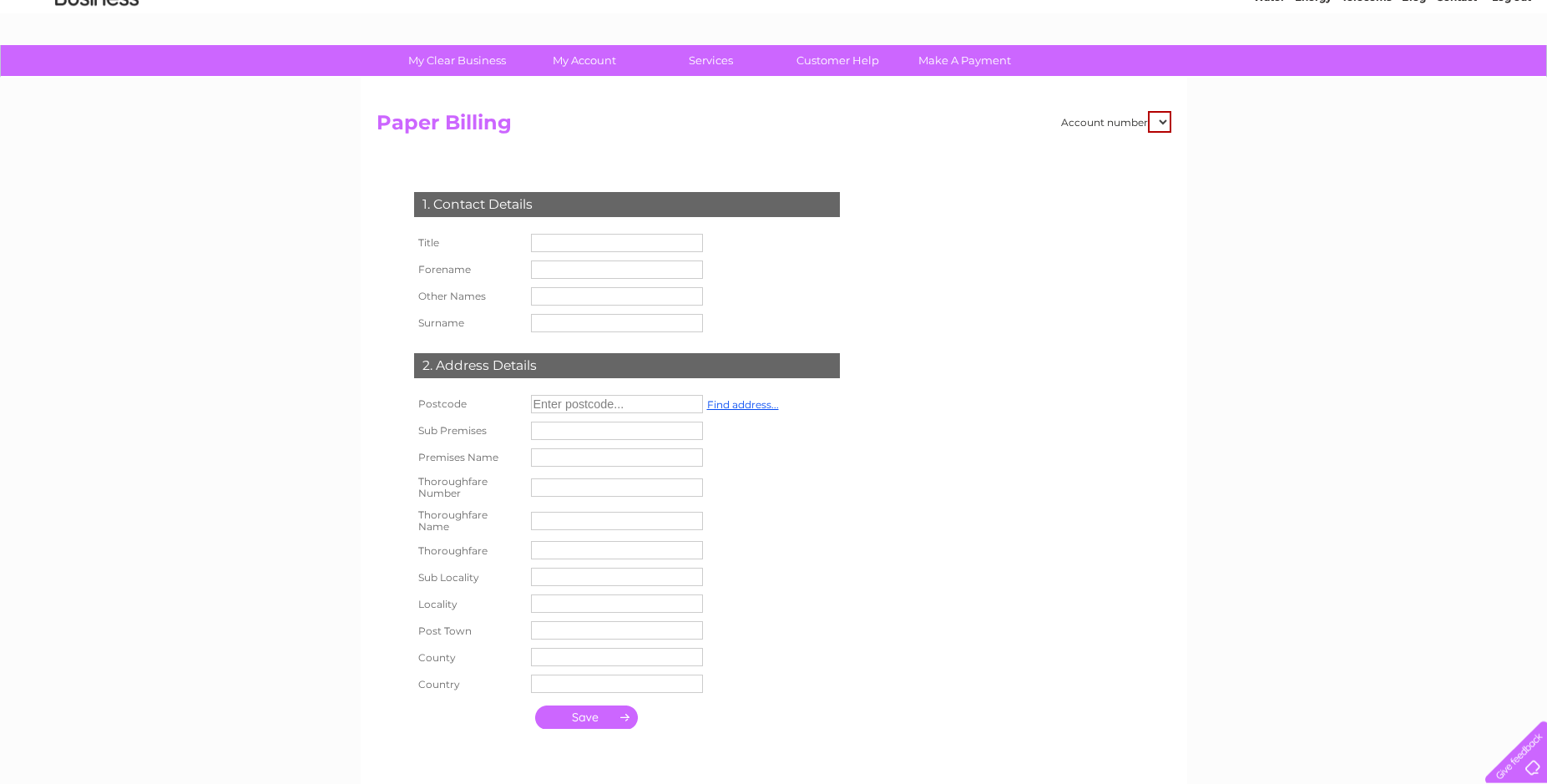
click at [569, 243] on input "text" at bounding box center [617, 243] width 172 height 19
click at [1148, 111] on select at bounding box center [1160, 122] width 24 height 22
click at [944, 512] on div "Account number Paper Billing 1. Contact Details Title Forename" at bounding box center [774, 441] width 794 height 660
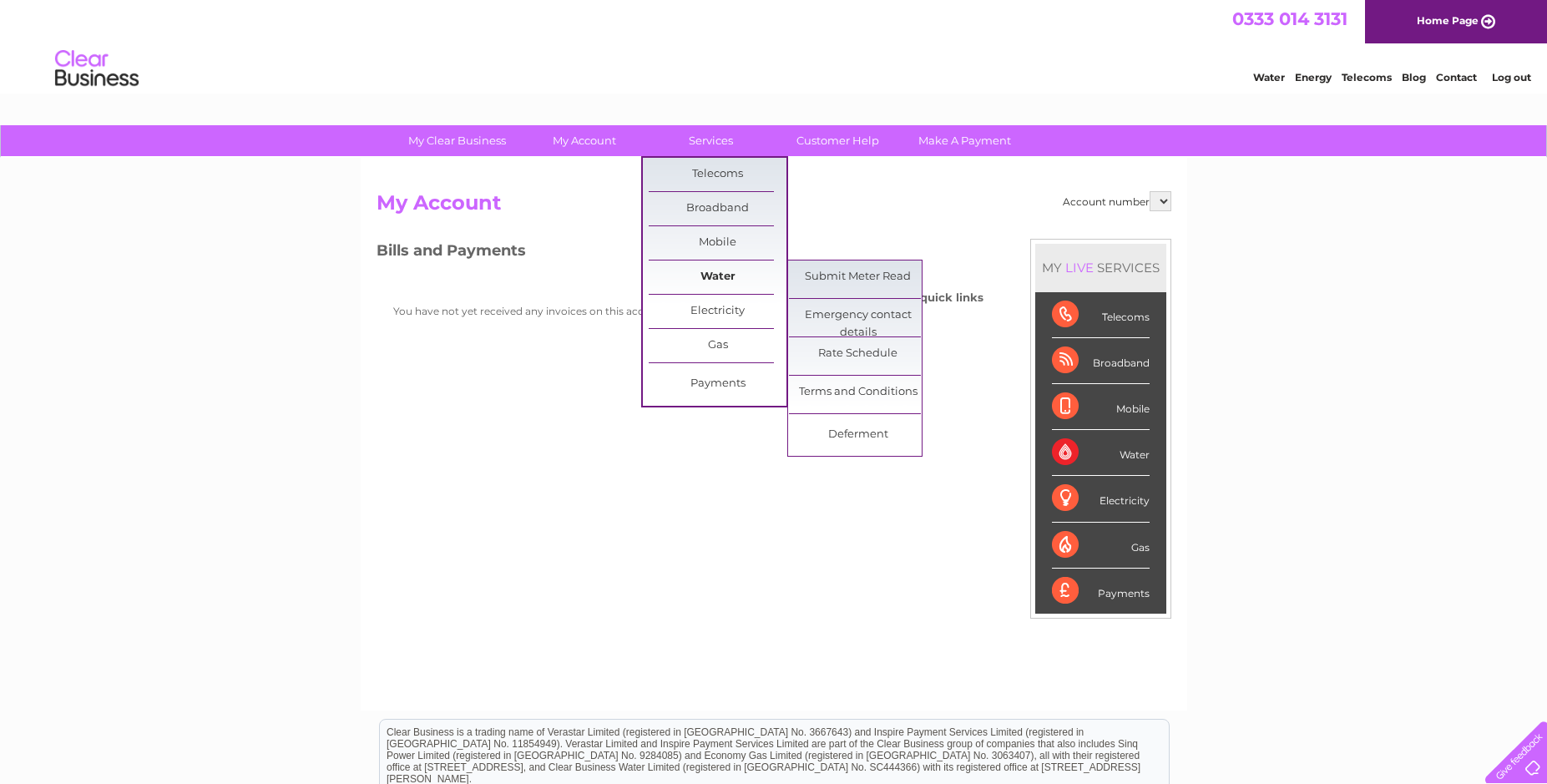
click at [729, 275] on link "Water" at bounding box center [717, 277] width 137 height 33
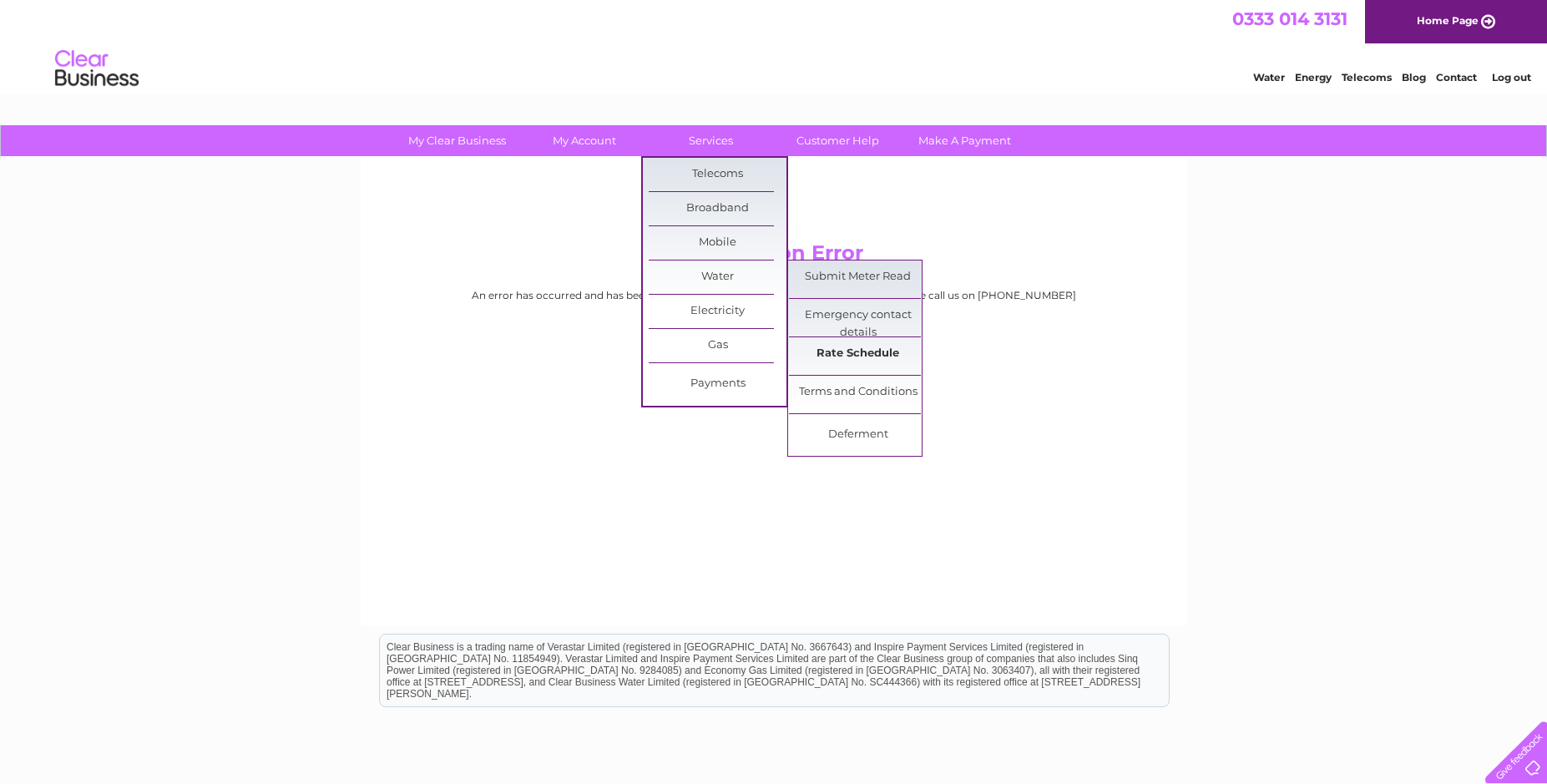
click at [860, 354] on link "Rate Schedule" at bounding box center [858, 353] width 137 height 33
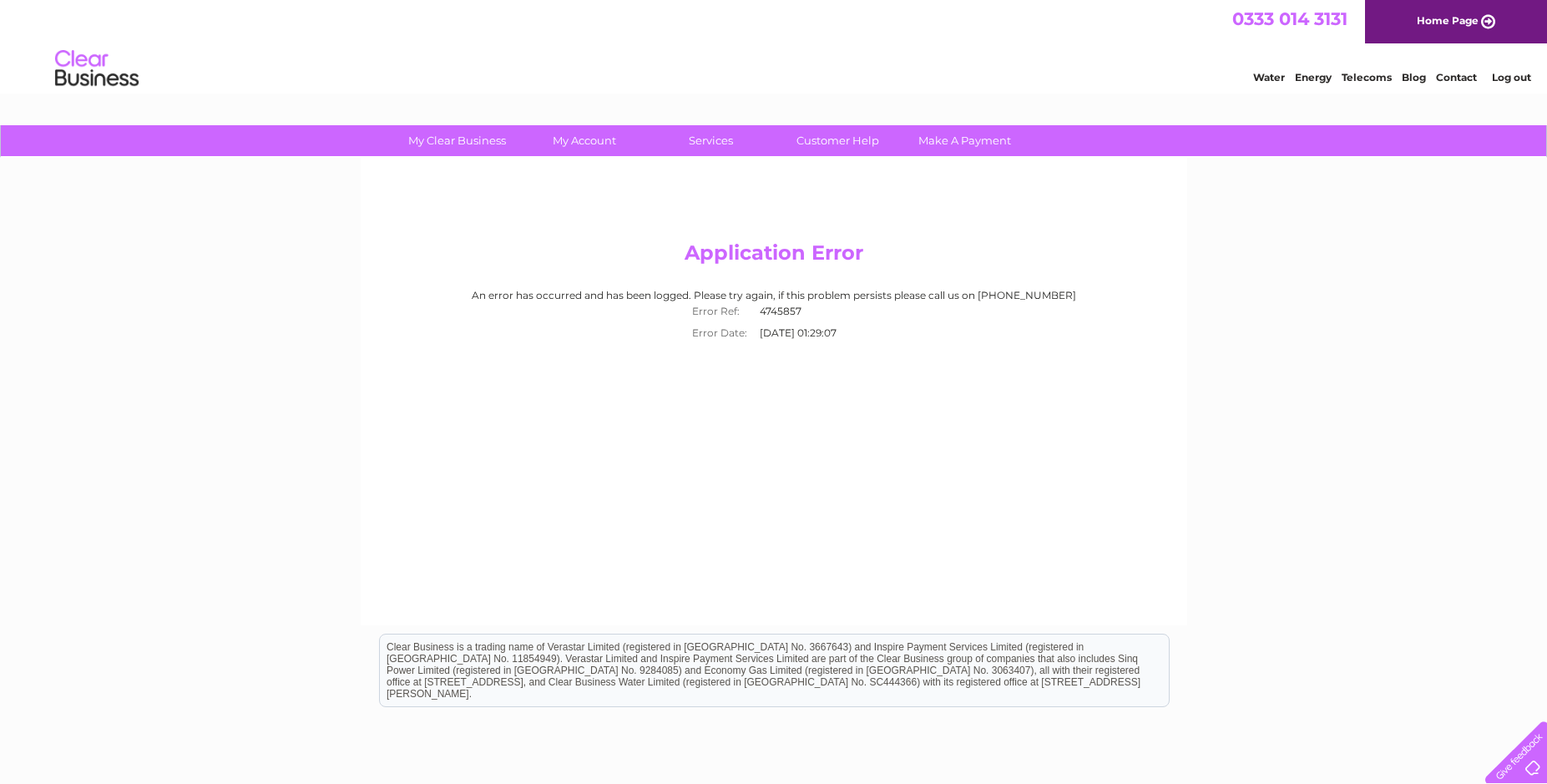
click at [1423, 15] on link "Home Page" at bounding box center [1455, 21] width 182 height 43
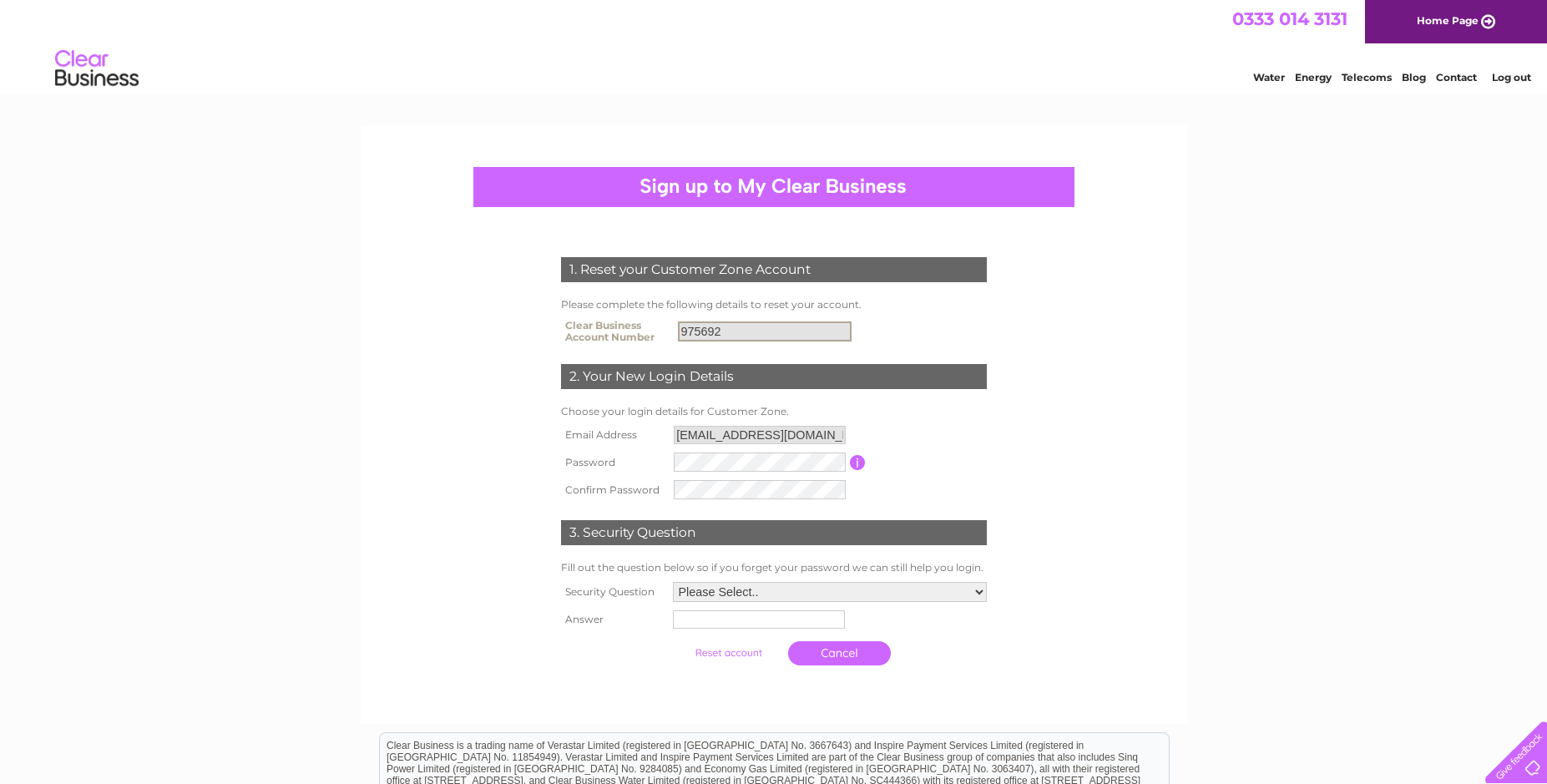
drag, startPoint x: 723, startPoint y: 325, endPoint x: 598, endPoint y: 321, distance: 125.1
click at [678, 322] on input "975692" at bounding box center [765, 332] width 174 height 20
click at [1147, 434] on form "1. Reset your Customer Zone Account Please complete the following details to re…" at bounding box center [774, 466] width 794 height 484
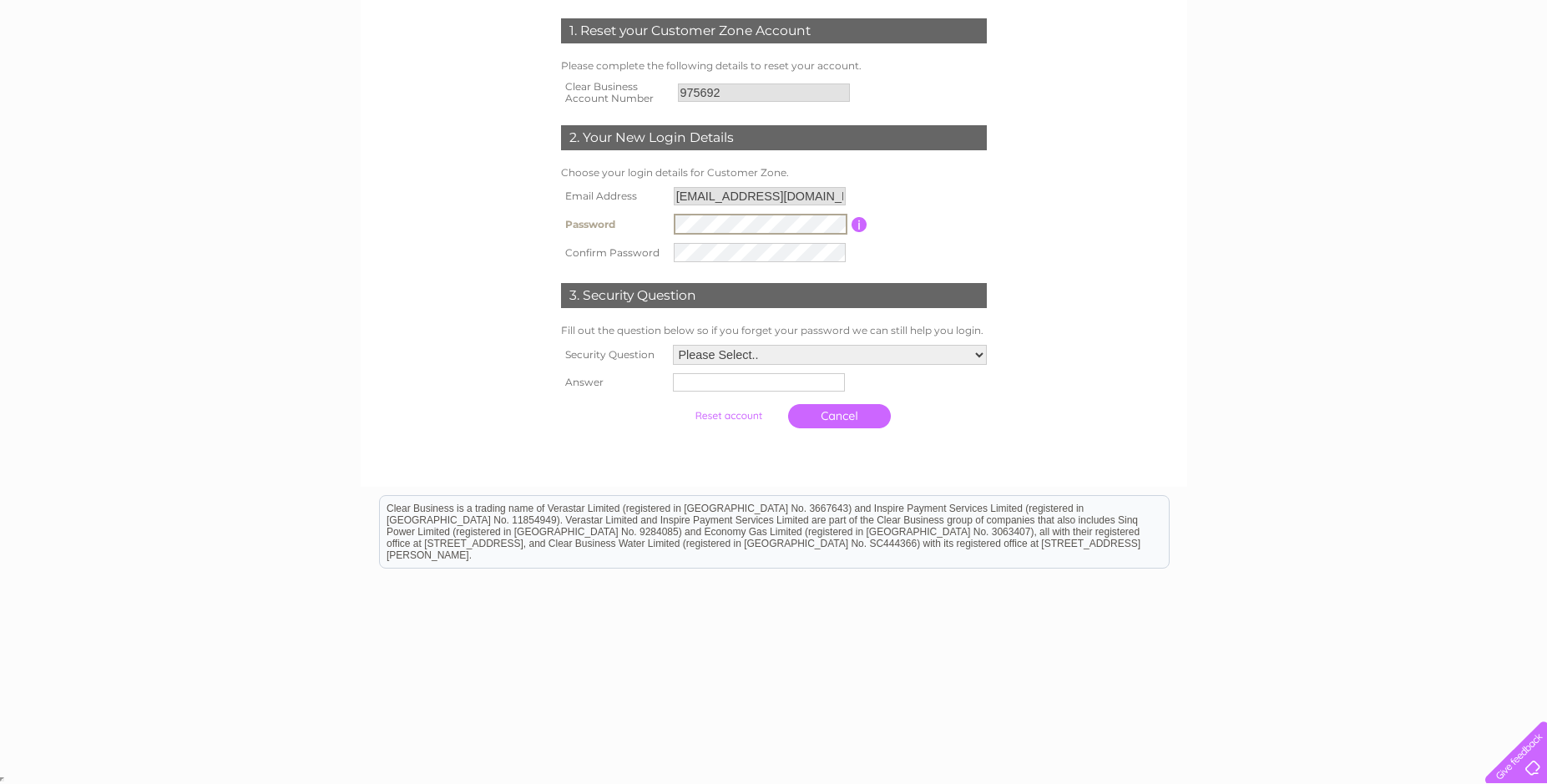
scroll to position [238, 0]
click at [671, 343] on select "Please Select.. In what town or city was your first job? In what town or city d…" at bounding box center [829, 354] width 316 height 22
select select "5"
click option "What was the name of your first pet?" at bounding box center [0, 0] width 0 height 0
click at [704, 383] on input "text" at bounding box center [757, 383] width 172 height 19
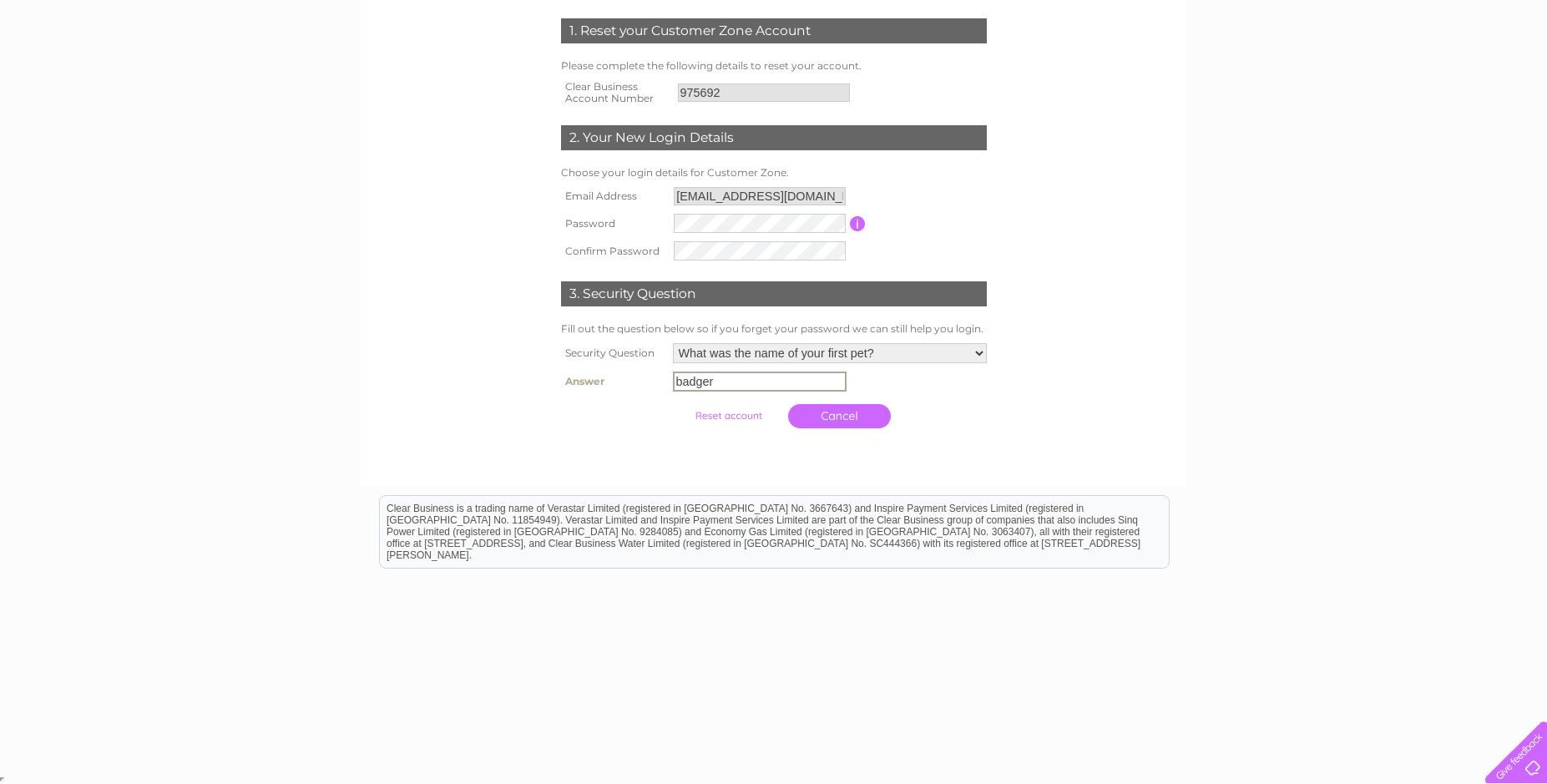
type input "badger"
click at [677, 404] on input "submit" at bounding box center [728, 416] width 103 height 24
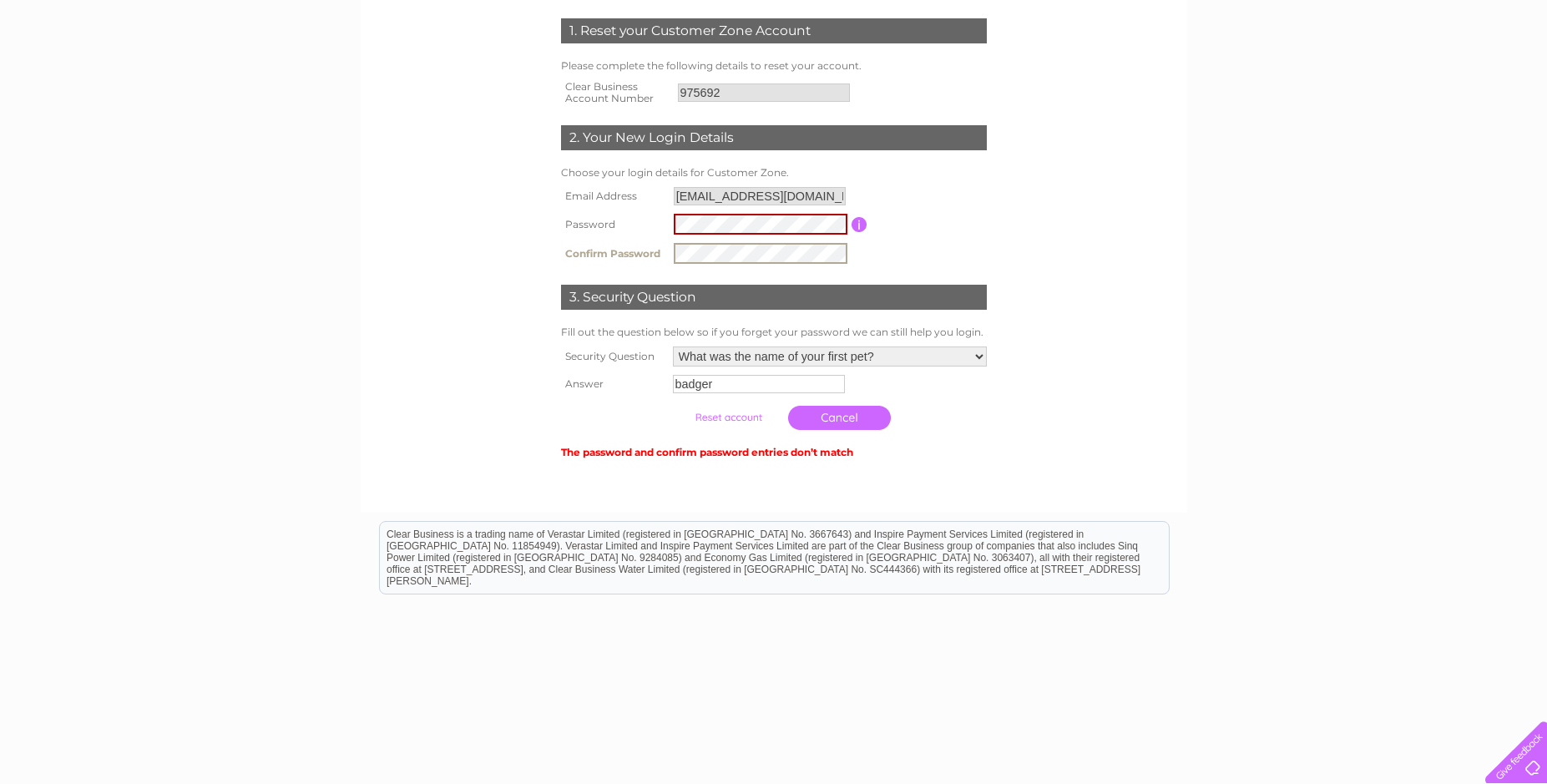
click at [677, 406] on input "submit" at bounding box center [728, 417] width 103 height 24
